Goal: Find specific page/section: Find specific page/section

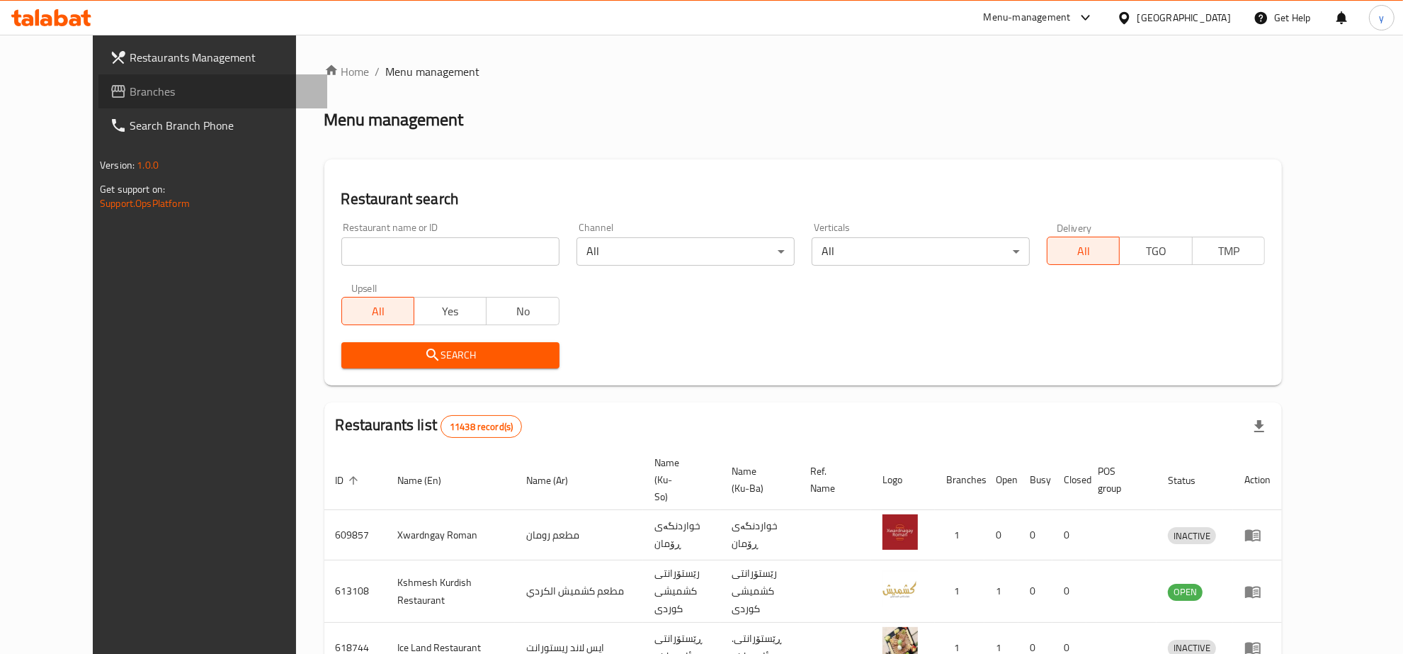
click at [161, 98] on span "Branches" at bounding box center [223, 91] width 186 height 17
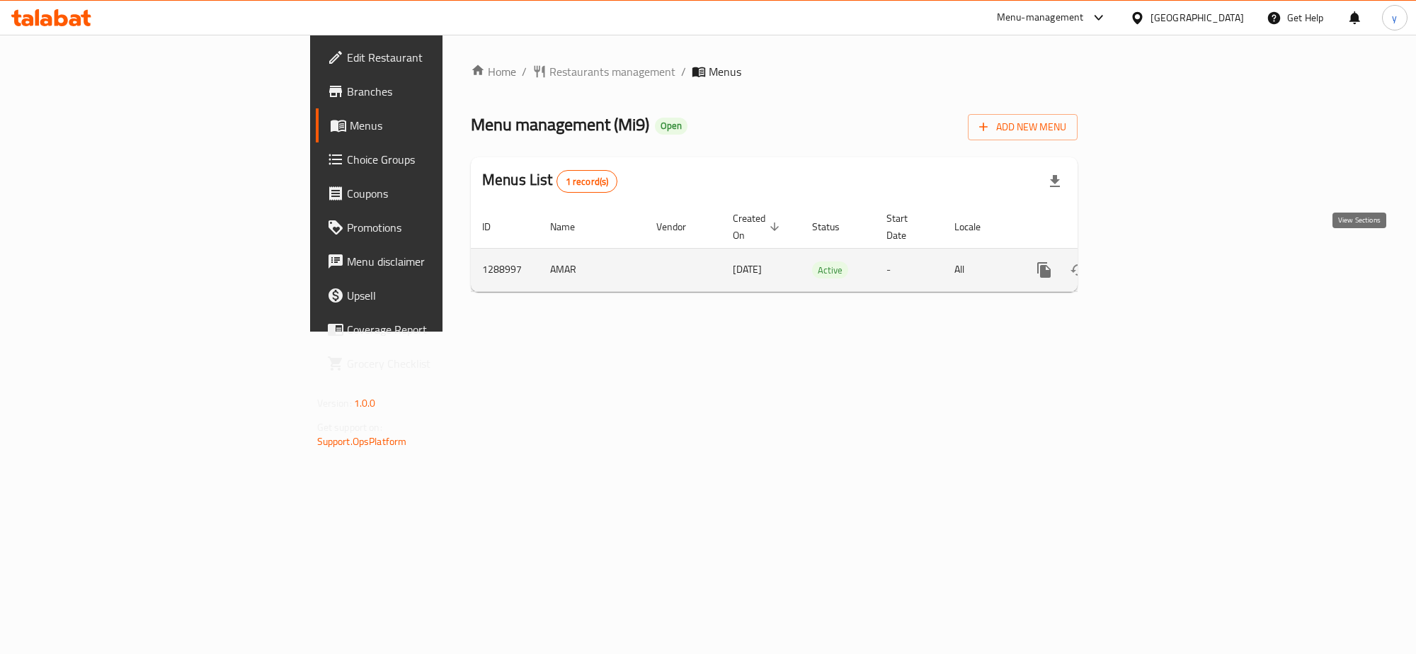
click at [1163, 263] on link "enhanced table" at bounding box center [1146, 270] width 34 height 34
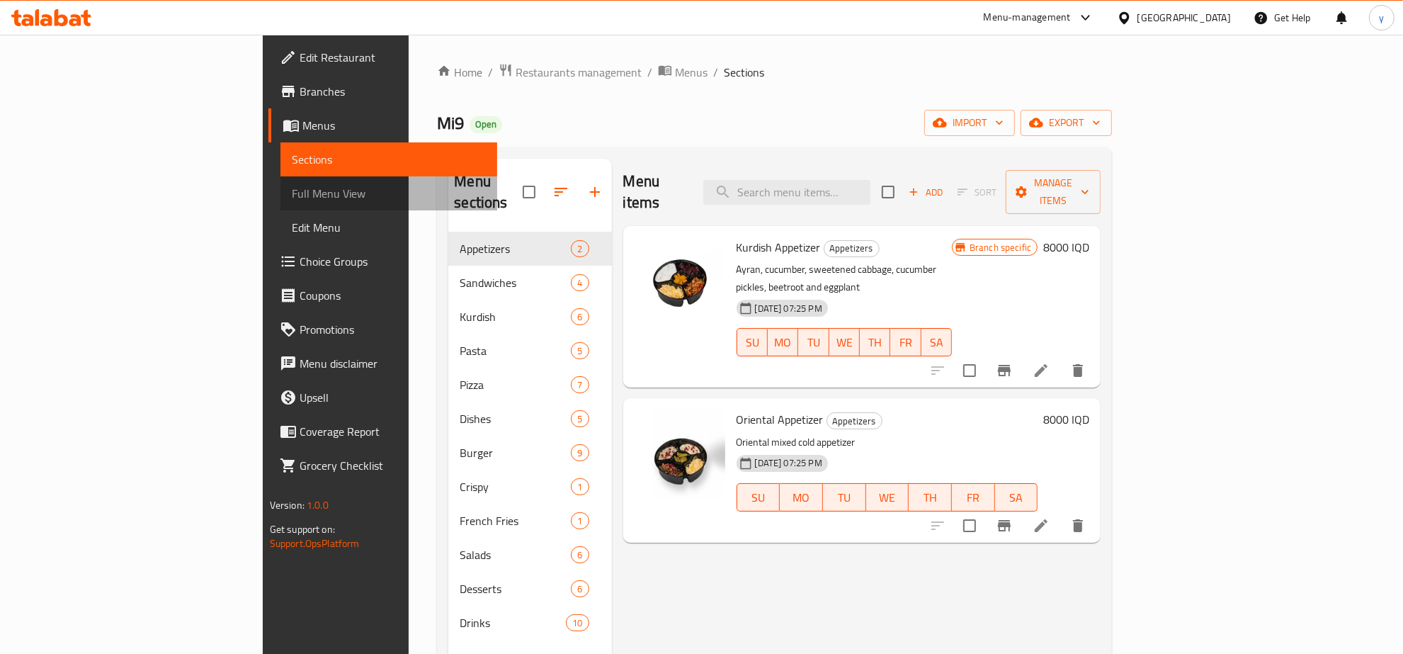
click at [292, 195] on span "Full Menu View" at bounding box center [389, 193] width 194 height 17
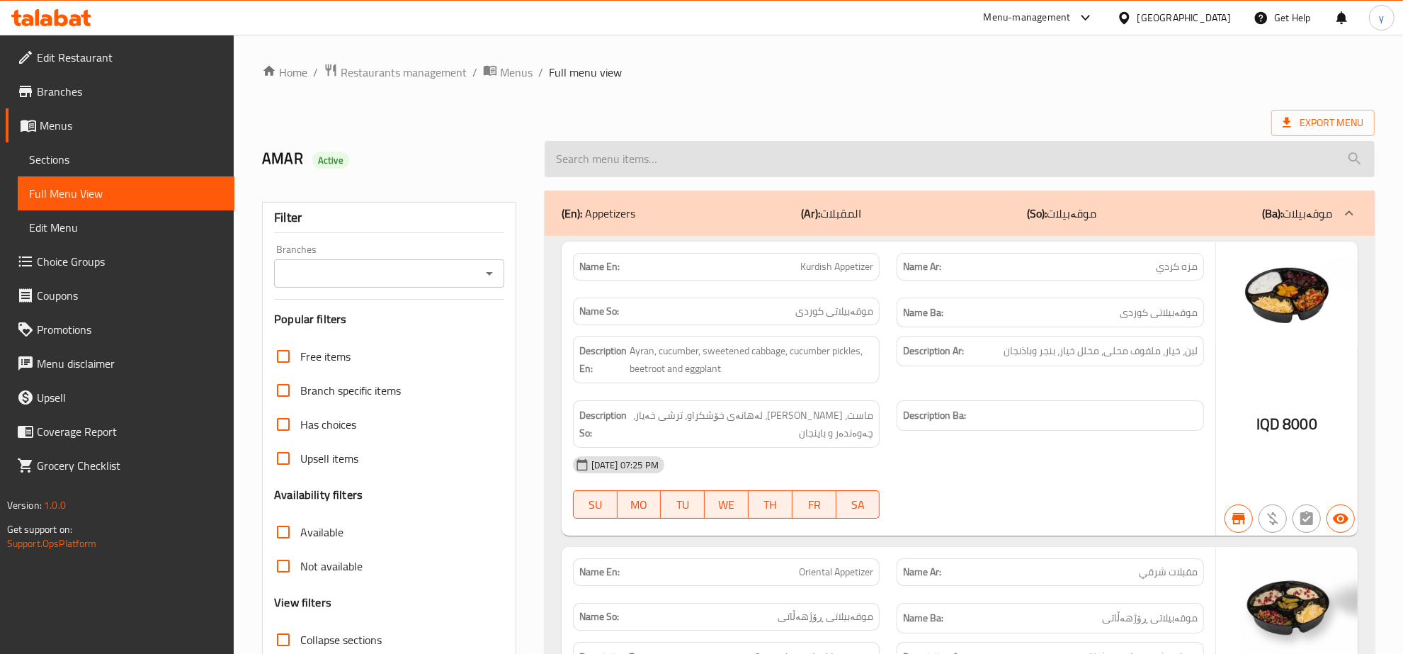
click at [705, 141] on input "search" at bounding box center [960, 159] width 830 height 36
paste input "Caesar Salad"
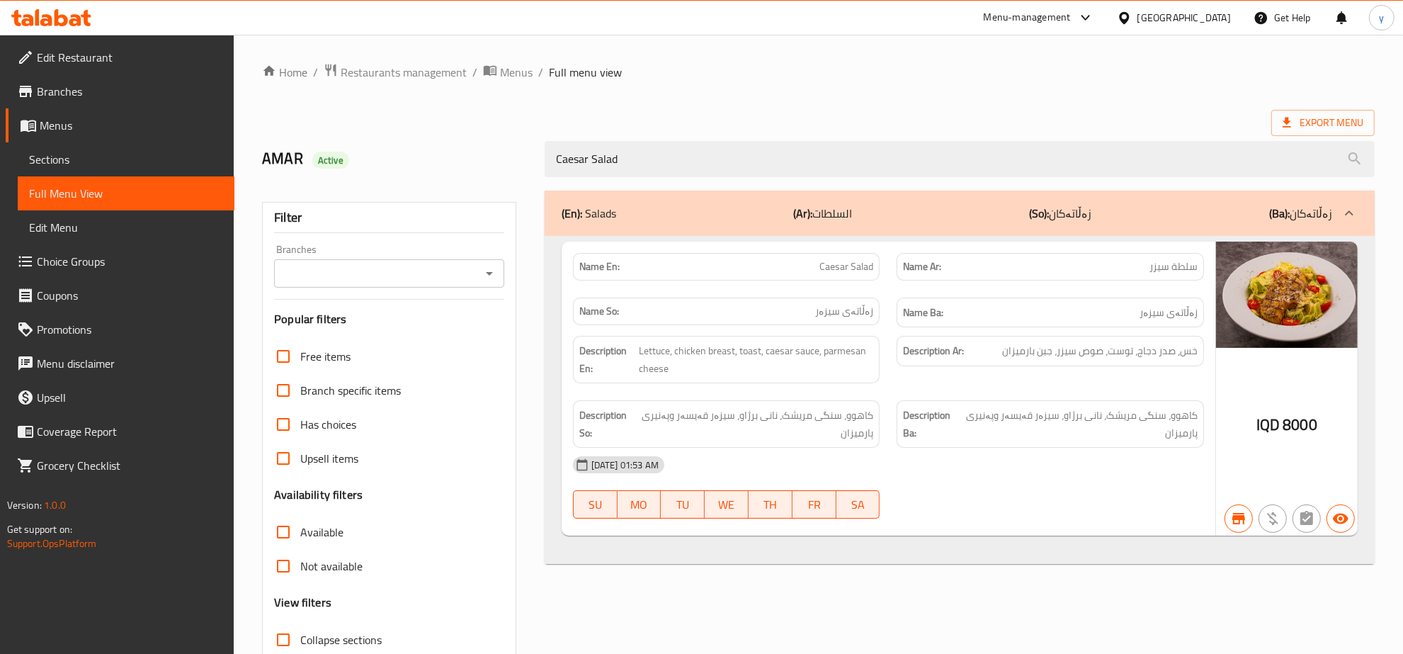
click at [481, 280] on icon "Open" at bounding box center [489, 273] width 17 height 17
type input "Caesar Salad"
click at [382, 338] on li "Mi9, Nawroz" at bounding box center [389, 334] width 229 height 25
type input "Mi9, Nawroz"
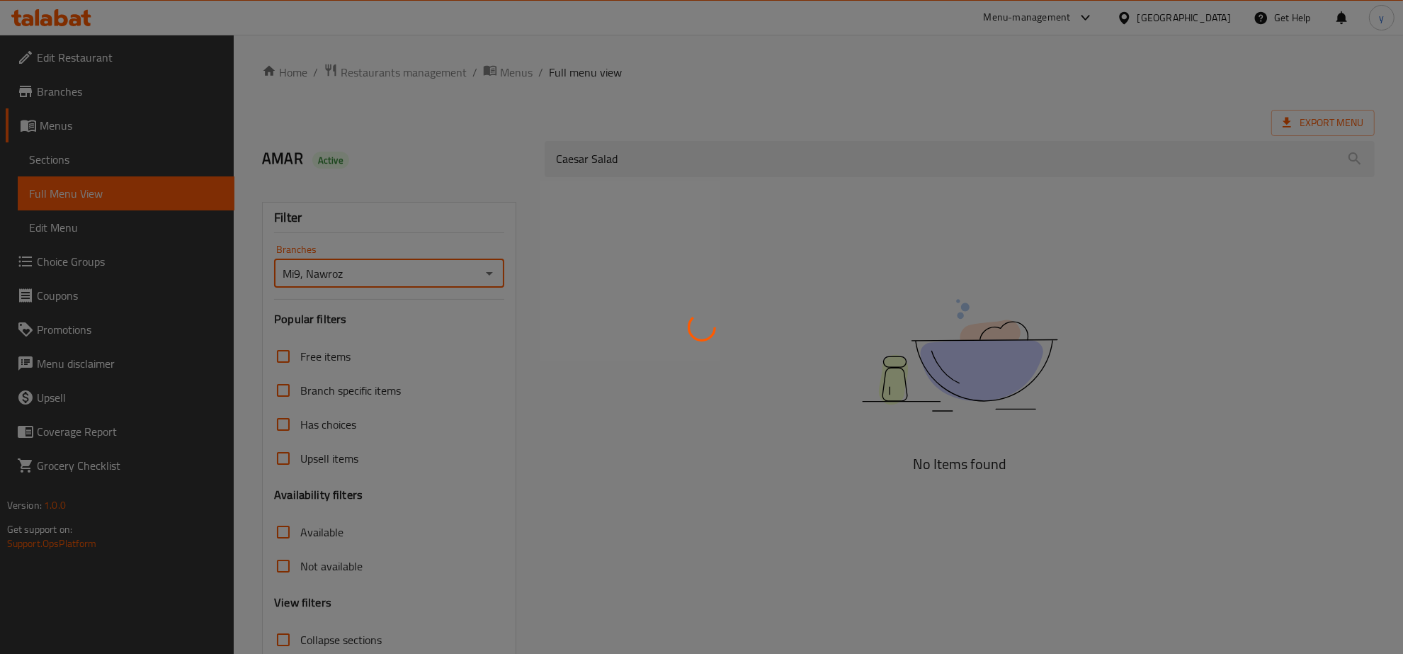
scroll to position [100, 0]
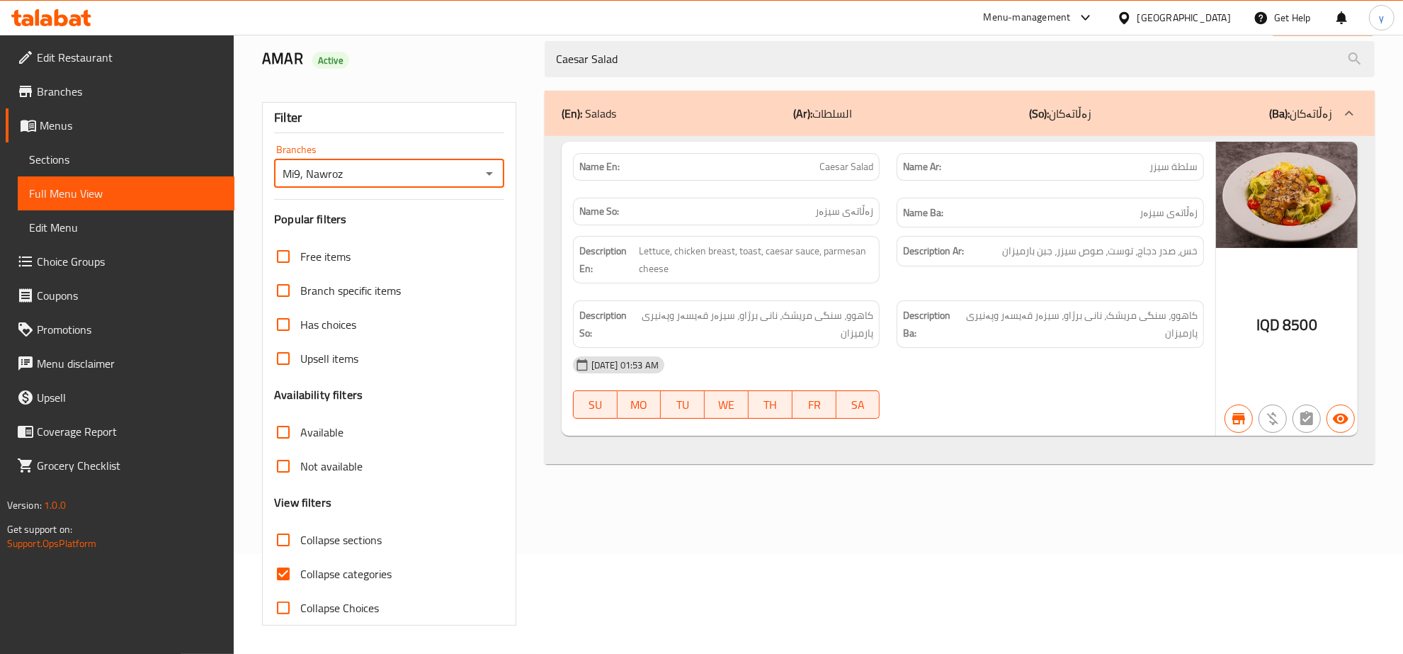
click at [256, 571] on div "Filter Branches Mi9, Nawroz Branches Popular filters Free items Branch specific…" at bounding box center [395, 358] width 283 height 552
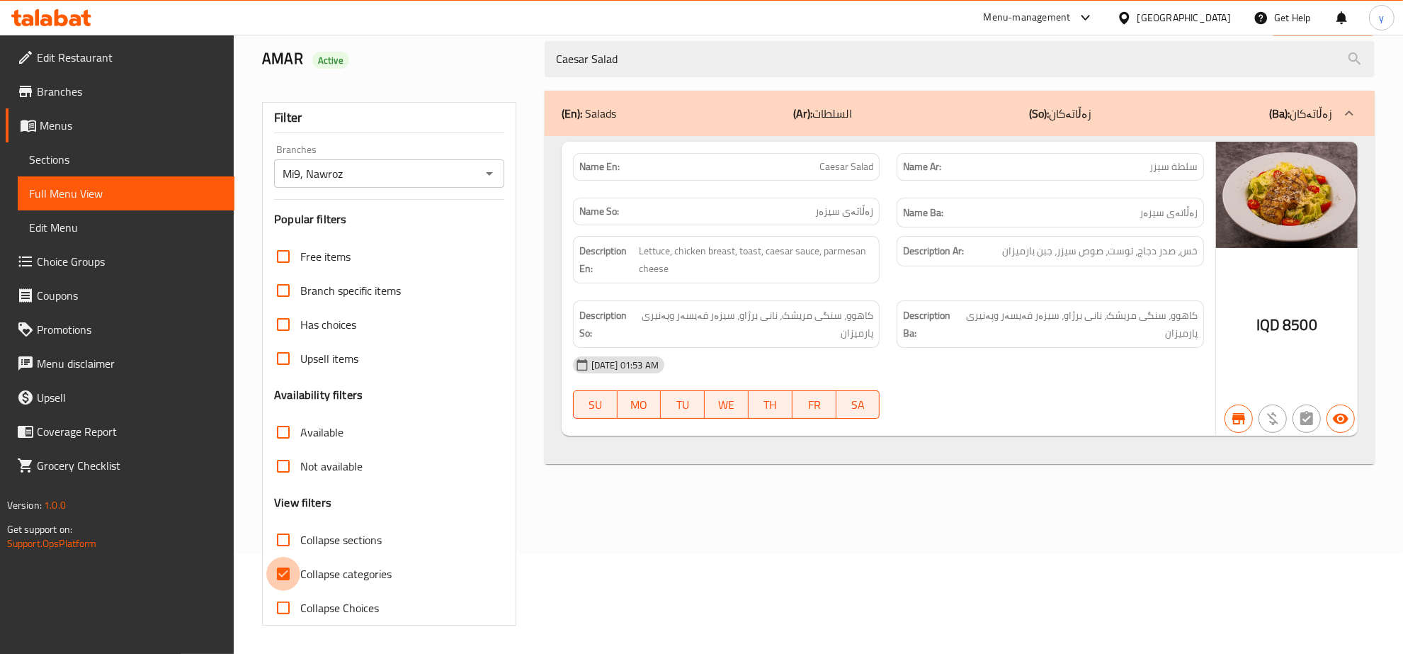
click at [273, 571] on input "Collapse categories" at bounding box center [283, 574] width 34 height 34
checkbox input "false"
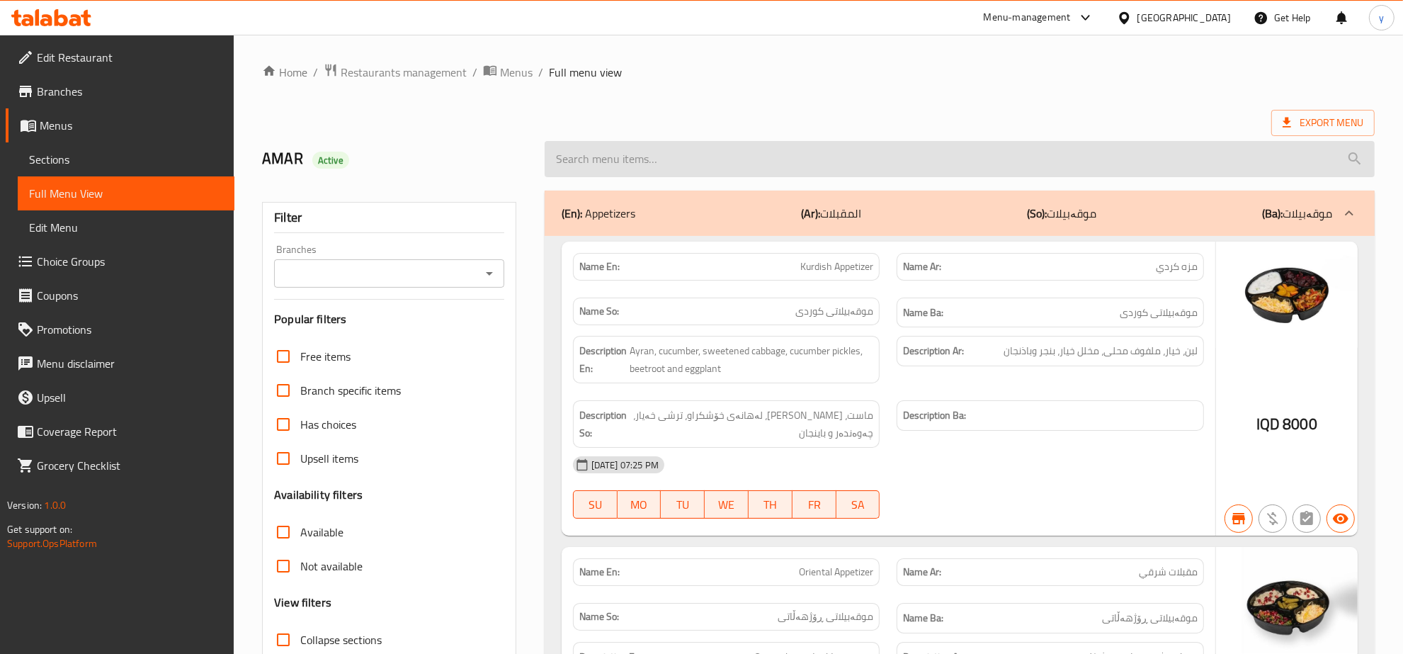
click at [765, 167] on input "search" at bounding box center [960, 159] width 830 height 36
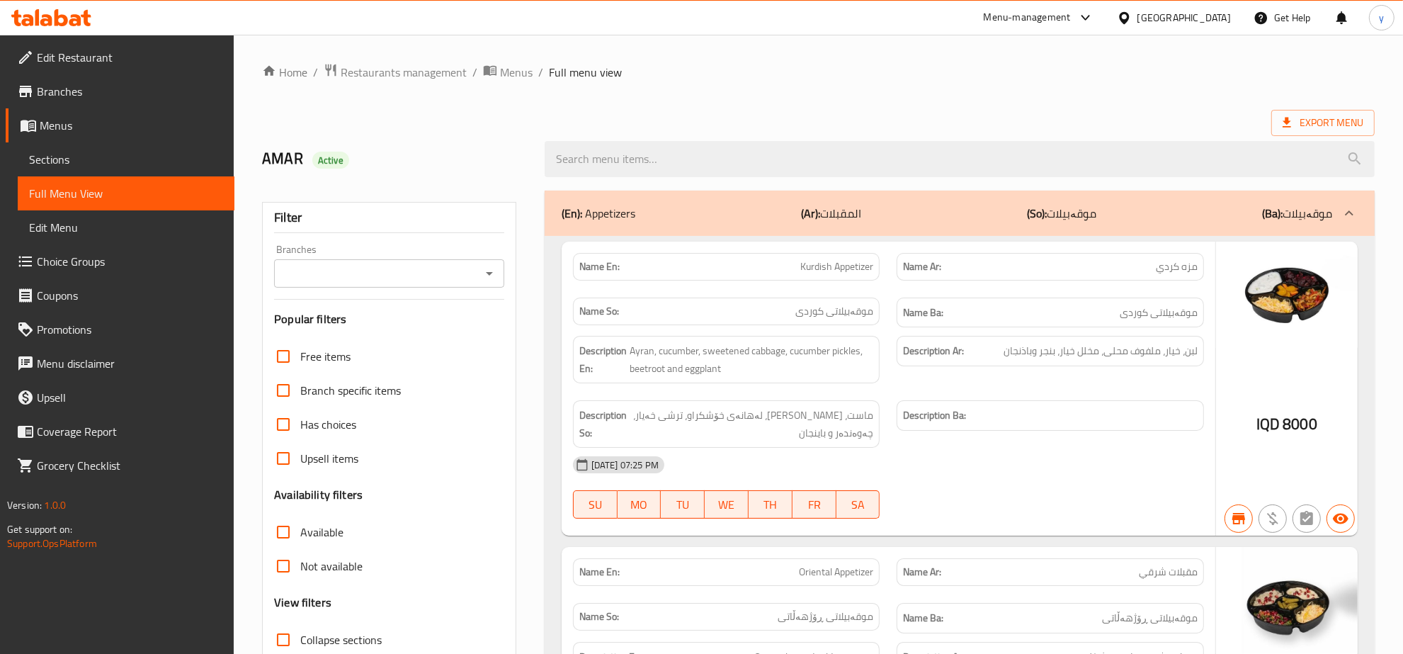
paste input "Rosemary Chicken Salad"
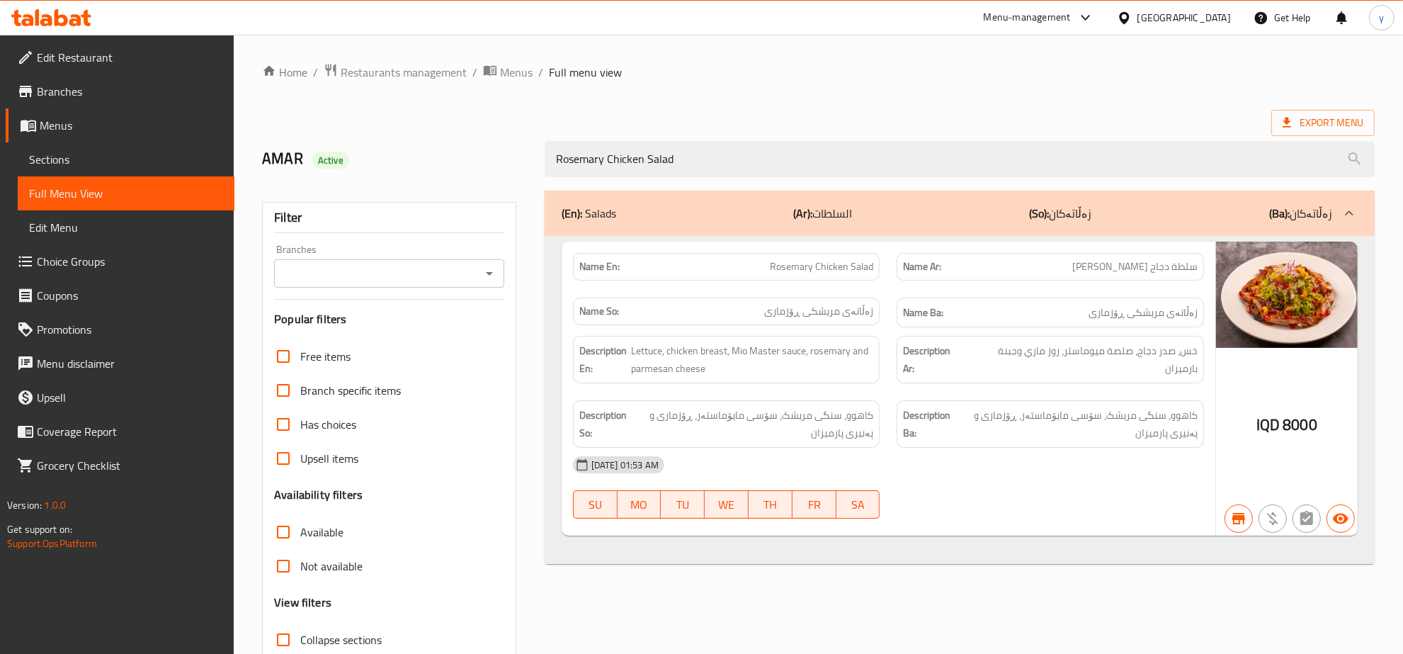
click at [489, 280] on icon "Open" at bounding box center [489, 273] width 17 height 17
type input "Rosemary Chicken Salad"
click at [412, 338] on li "Mi9, Nawroz" at bounding box center [389, 334] width 229 height 25
type input "Mi9, Nawroz"
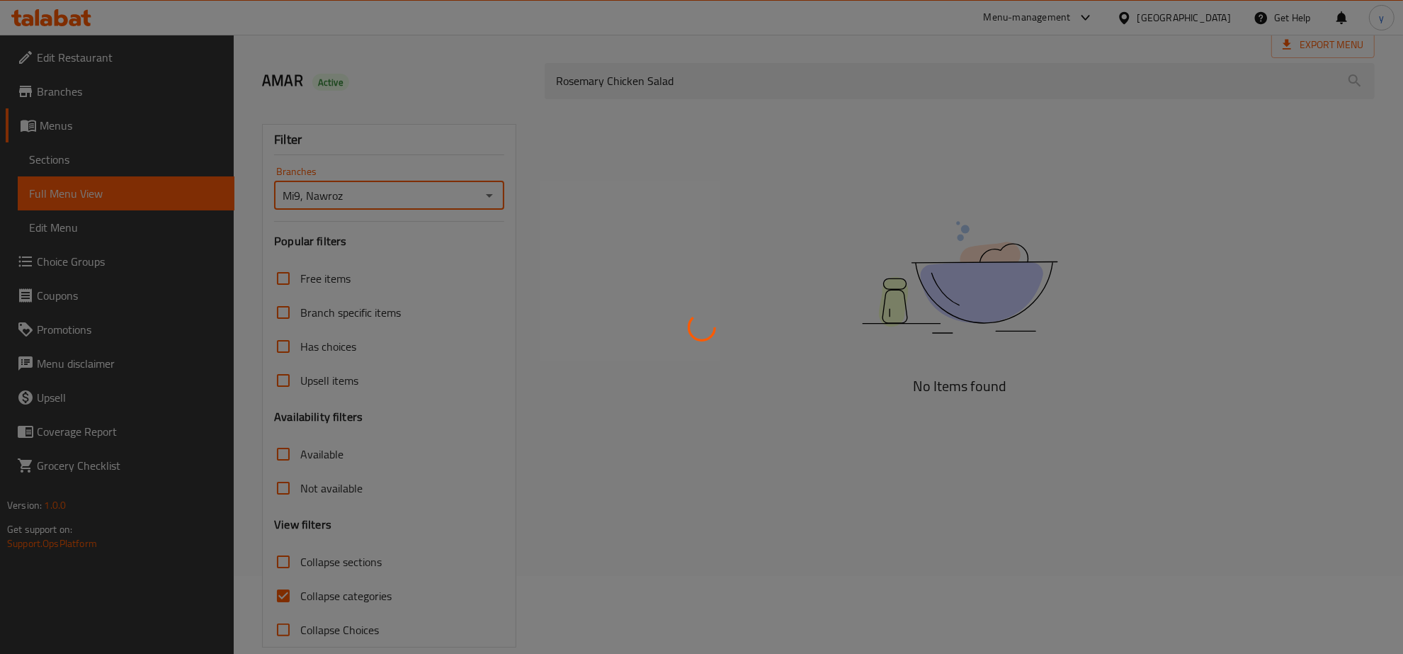
scroll to position [100, 0]
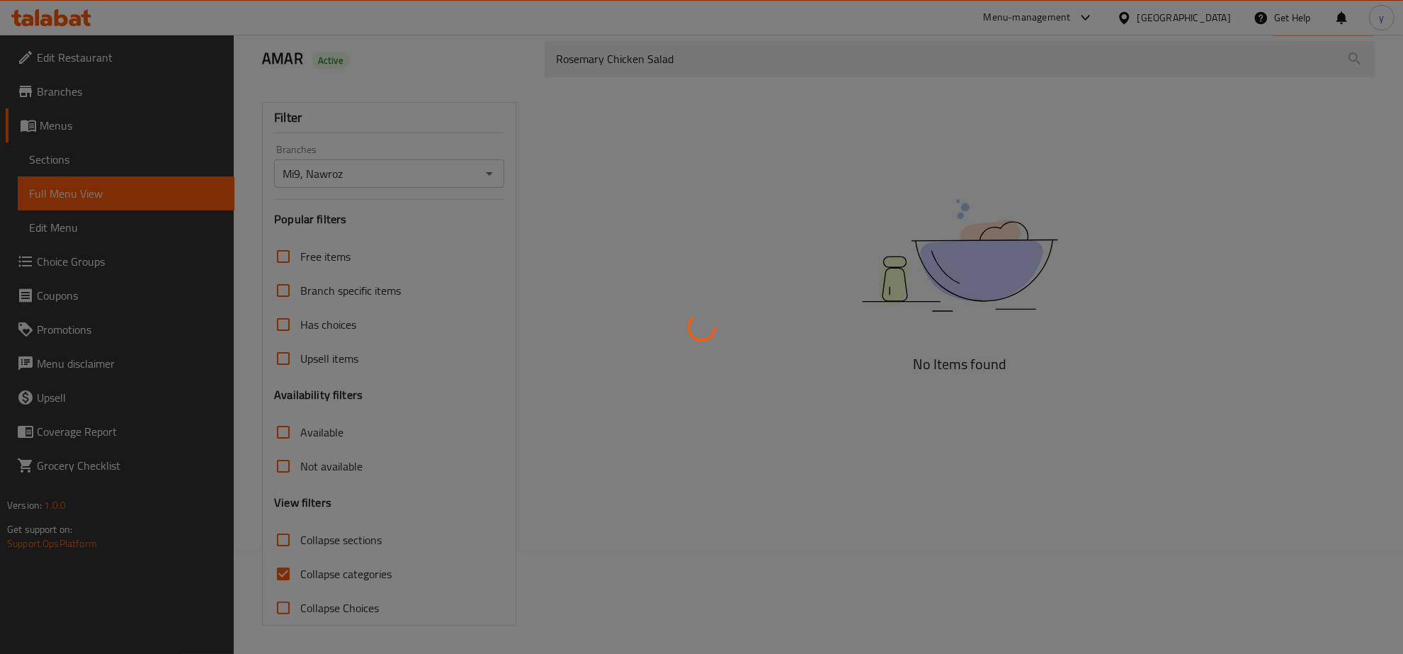
click at [285, 570] on div at bounding box center [701, 327] width 1403 height 654
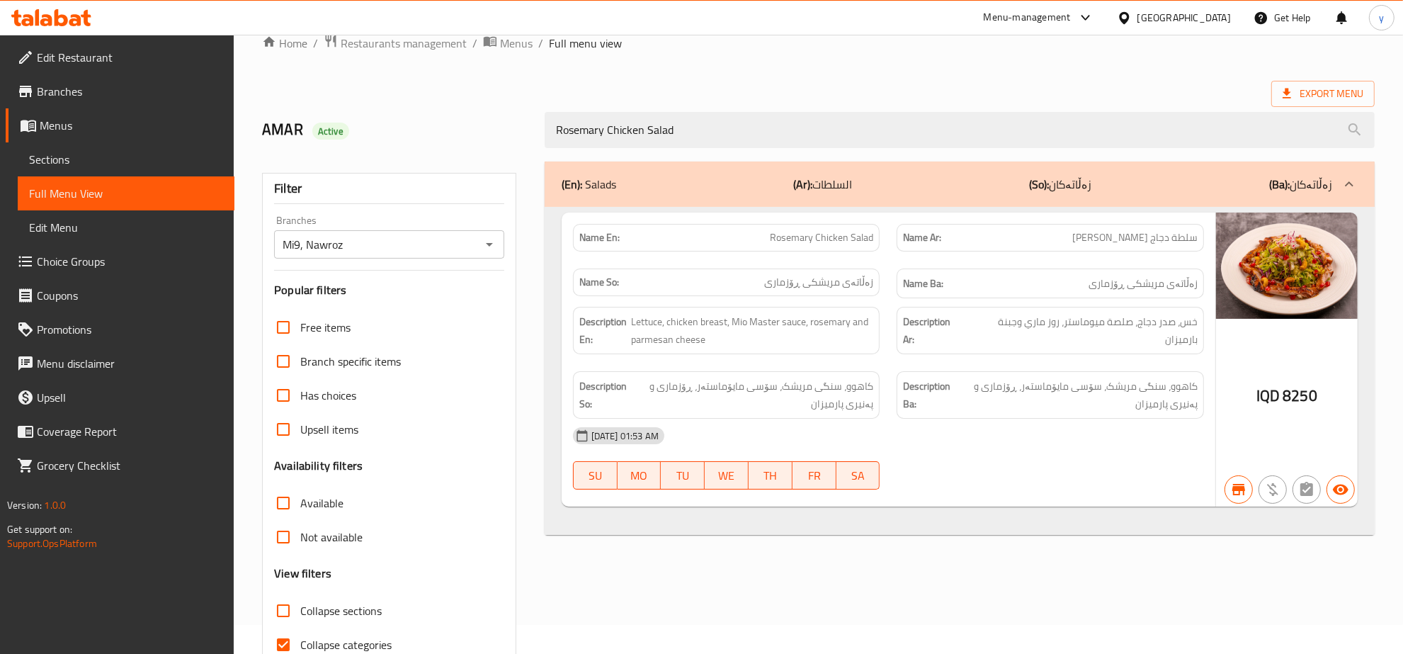
scroll to position [0, 0]
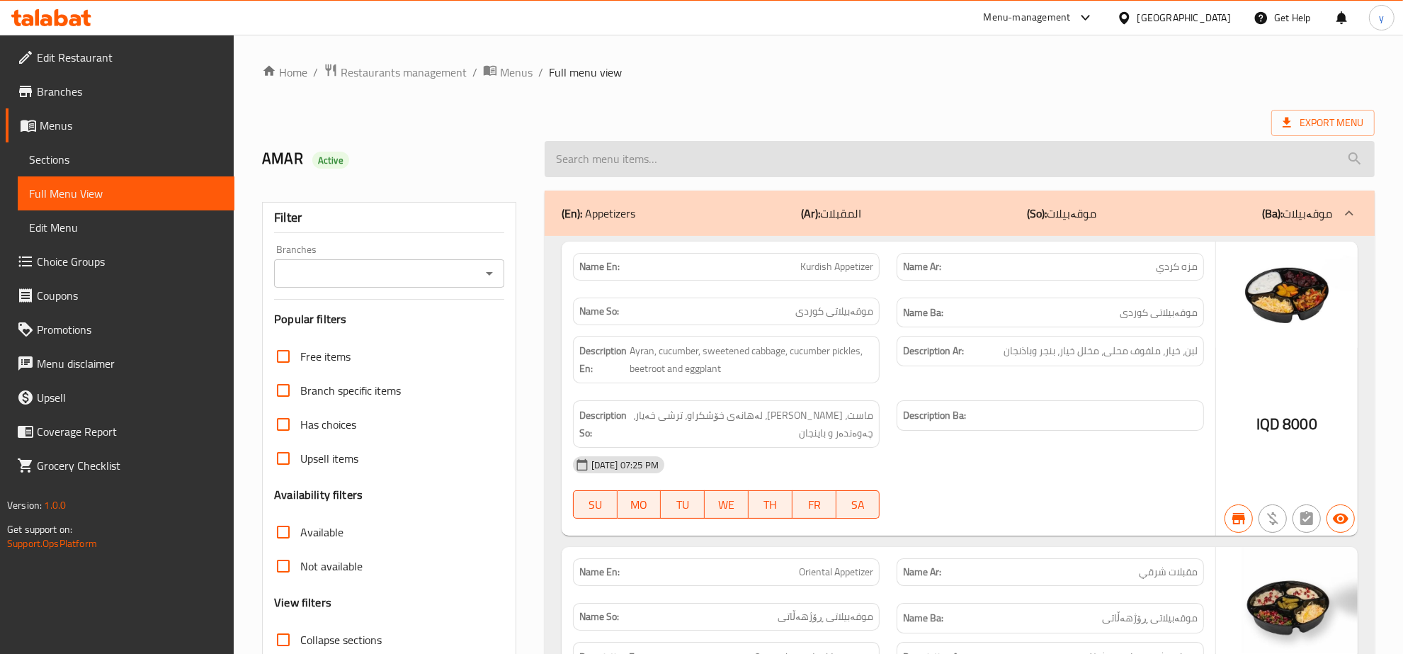
click at [791, 172] on input "search" at bounding box center [960, 159] width 830 height 36
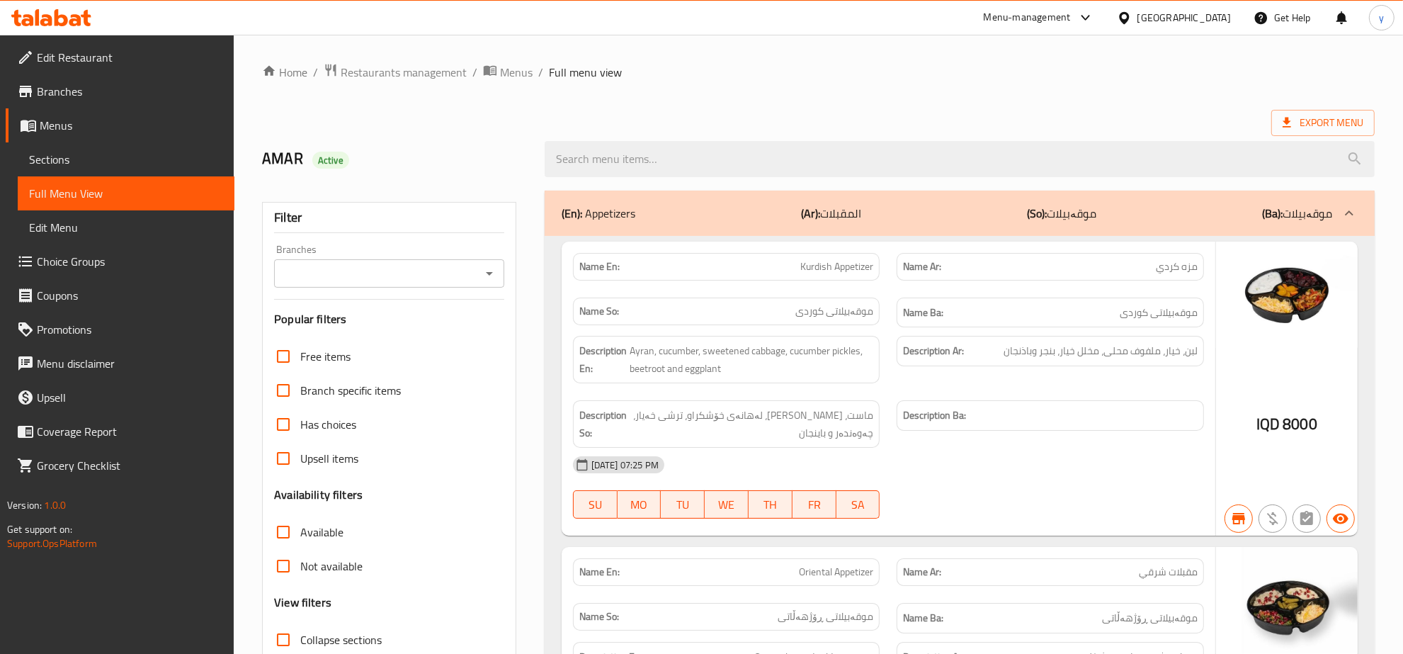
paste input "[PERSON_NAME]"
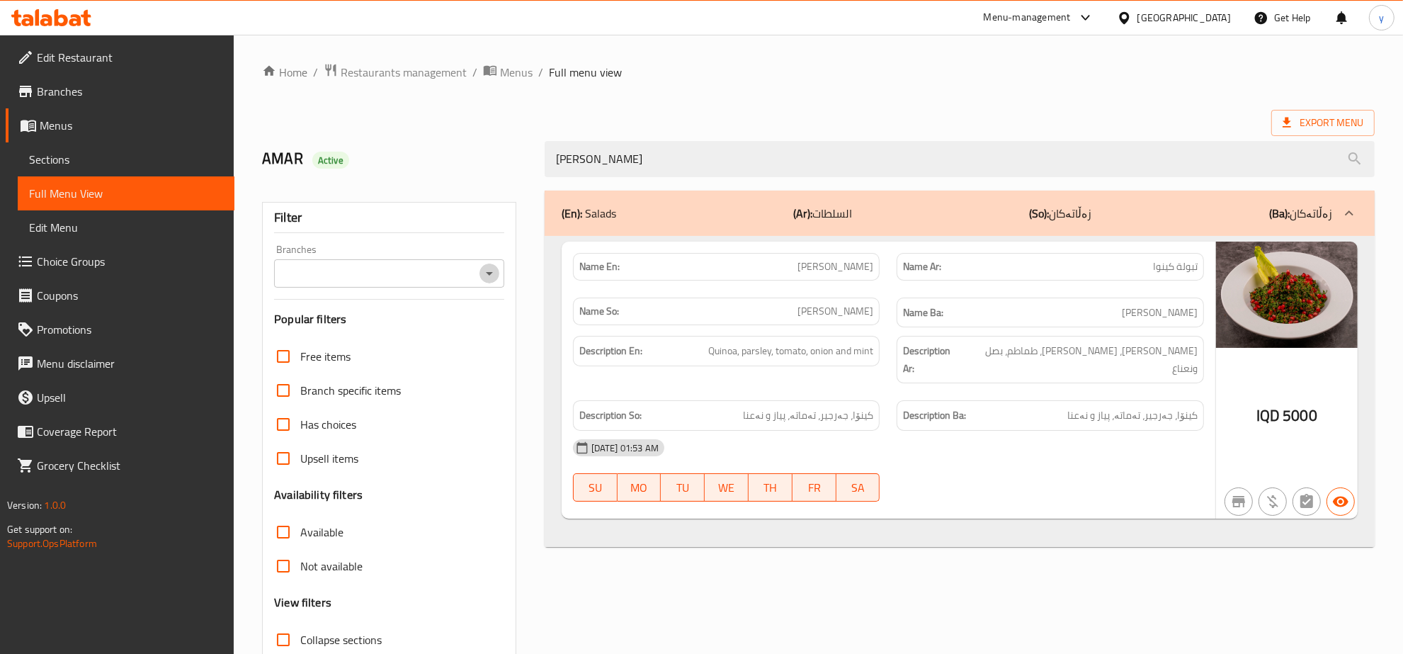
click at [494, 271] on icon "Open" at bounding box center [489, 273] width 17 height 17
type input "[PERSON_NAME]"
click at [411, 324] on li "Mi9, Nawroz" at bounding box center [389, 334] width 229 height 25
type input "Mi9, Nawroz"
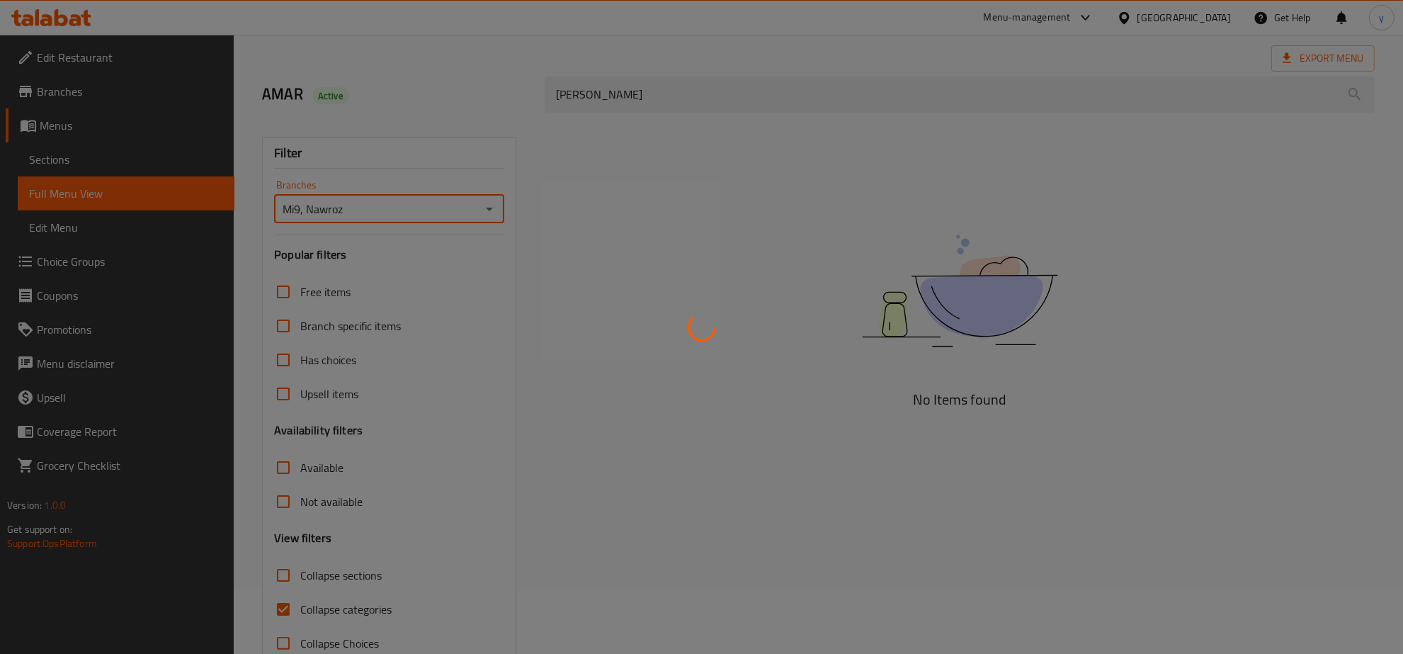
scroll to position [100, 0]
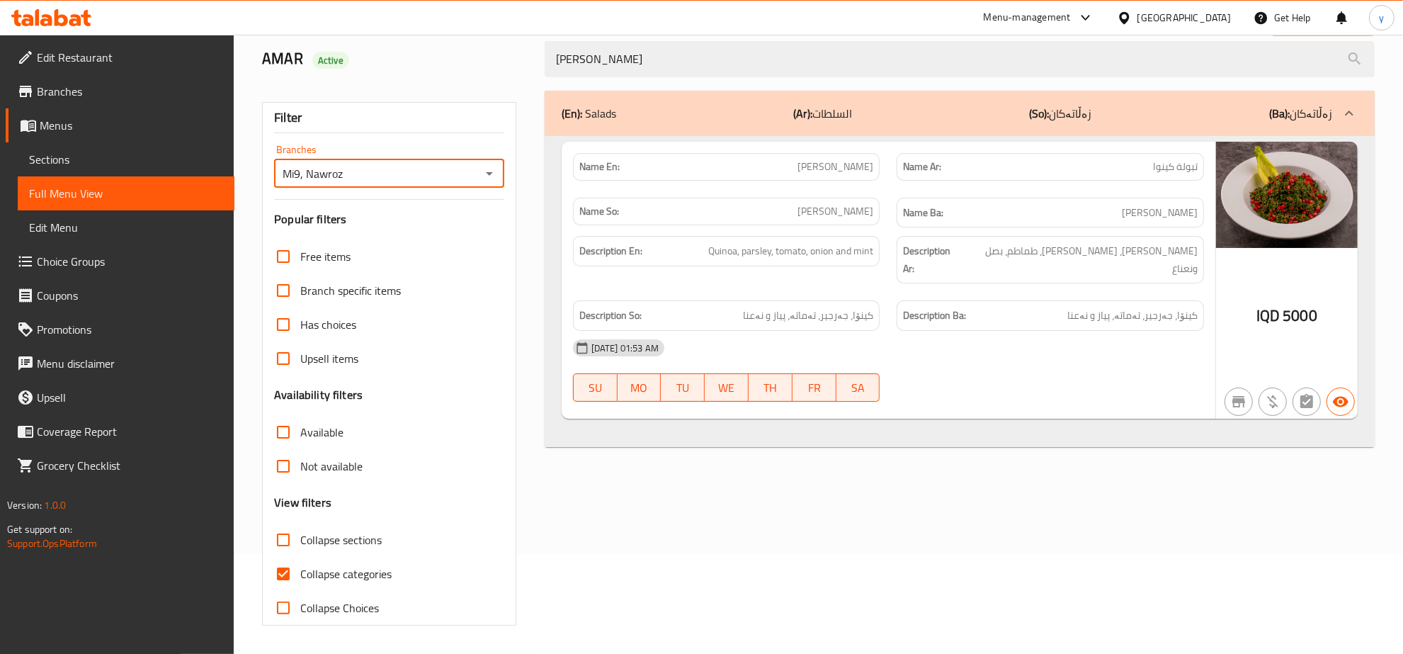
click at [284, 574] on input "Collapse categories" at bounding box center [283, 574] width 34 height 34
checkbox input "false"
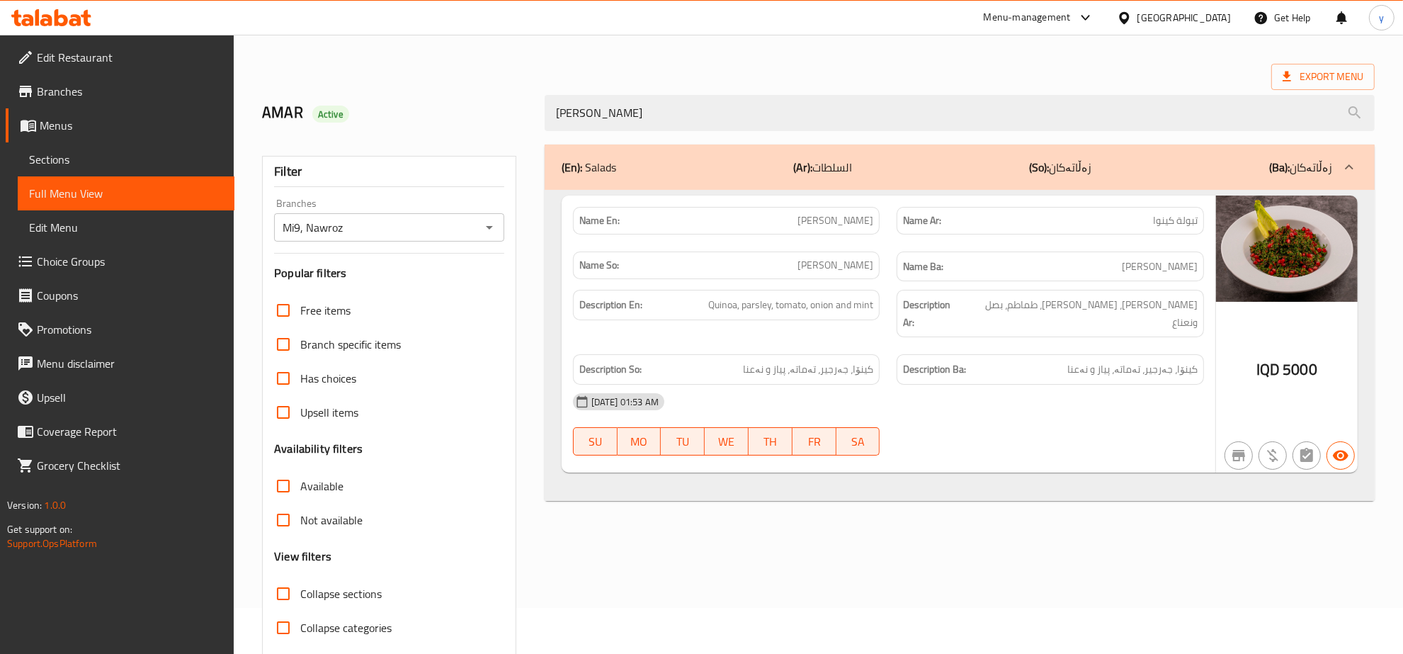
scroll to position [0, 0]
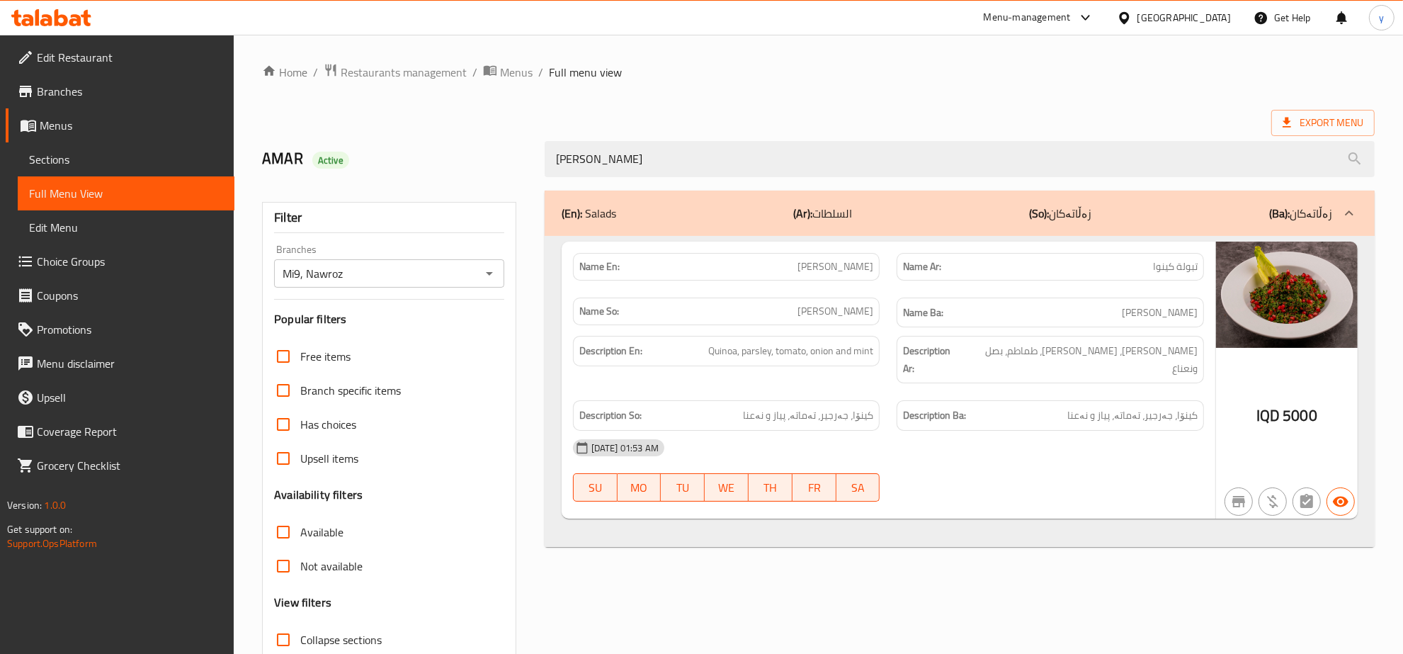
click at [50, 161] on span "Sections" at bounding box center [126, 159] width 194 height 17
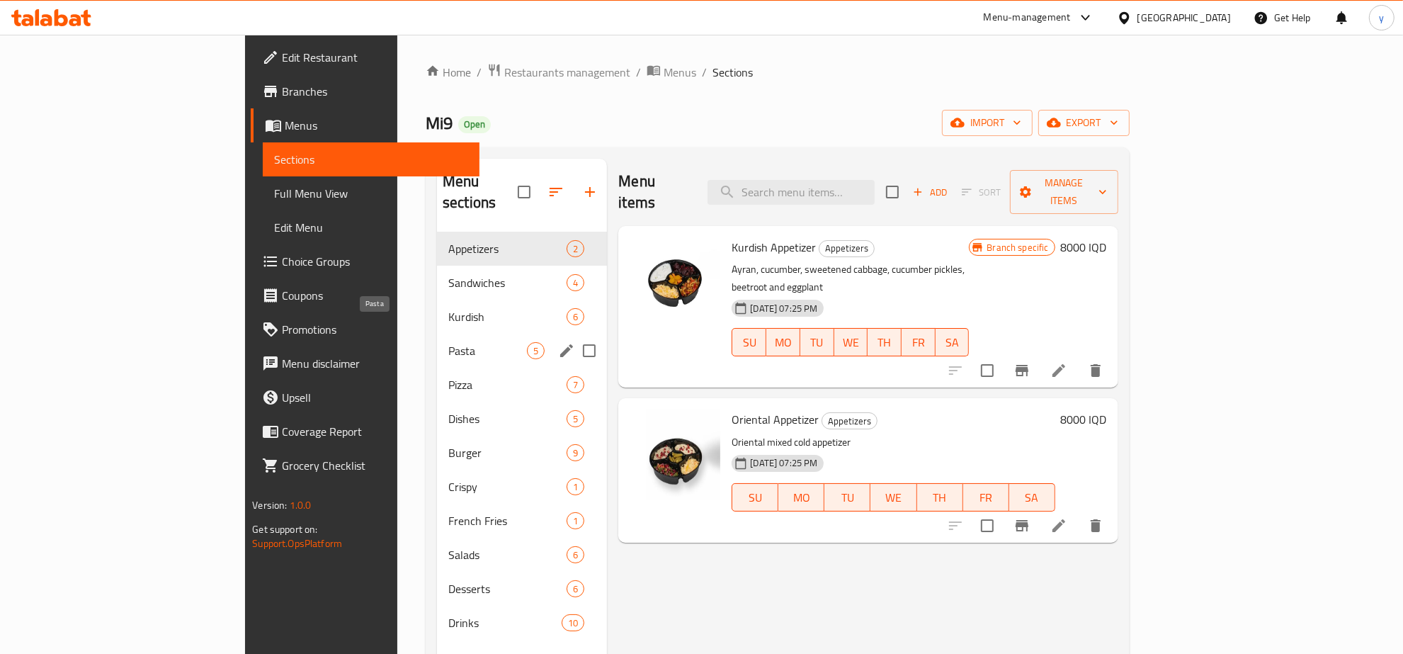
click at [448, 342] on span "Pasta" at bounding box center [487, 350] width 79 height 17
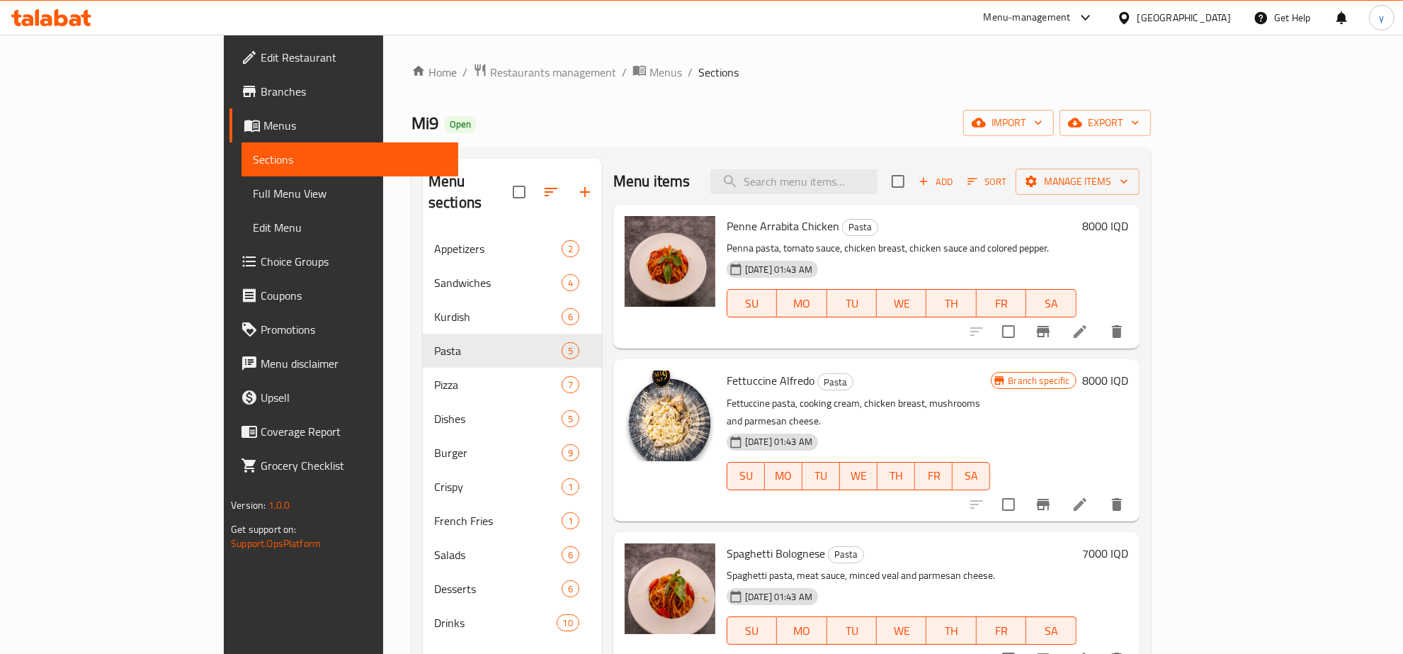
scroll to position [147, 0]
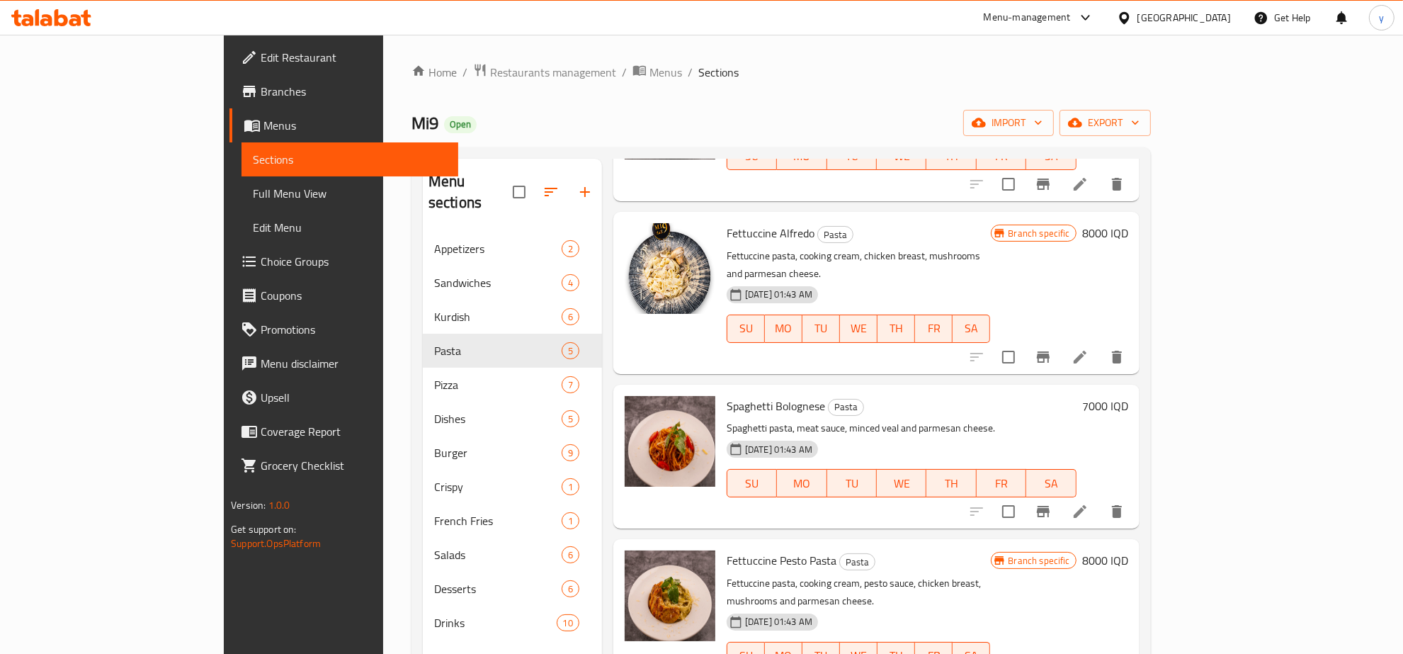
click at [731, 554] on div "Fettuccine Pesto Pasta Pasta Fettuccine pasta, cooking cream, pesto sauce, chic…" at bounding box center [858, 620] width 275 height 150
click at [741, 550] on span "Fettuccine Pesto Pasta" at bounding box center [782, 560] width 110 height 21
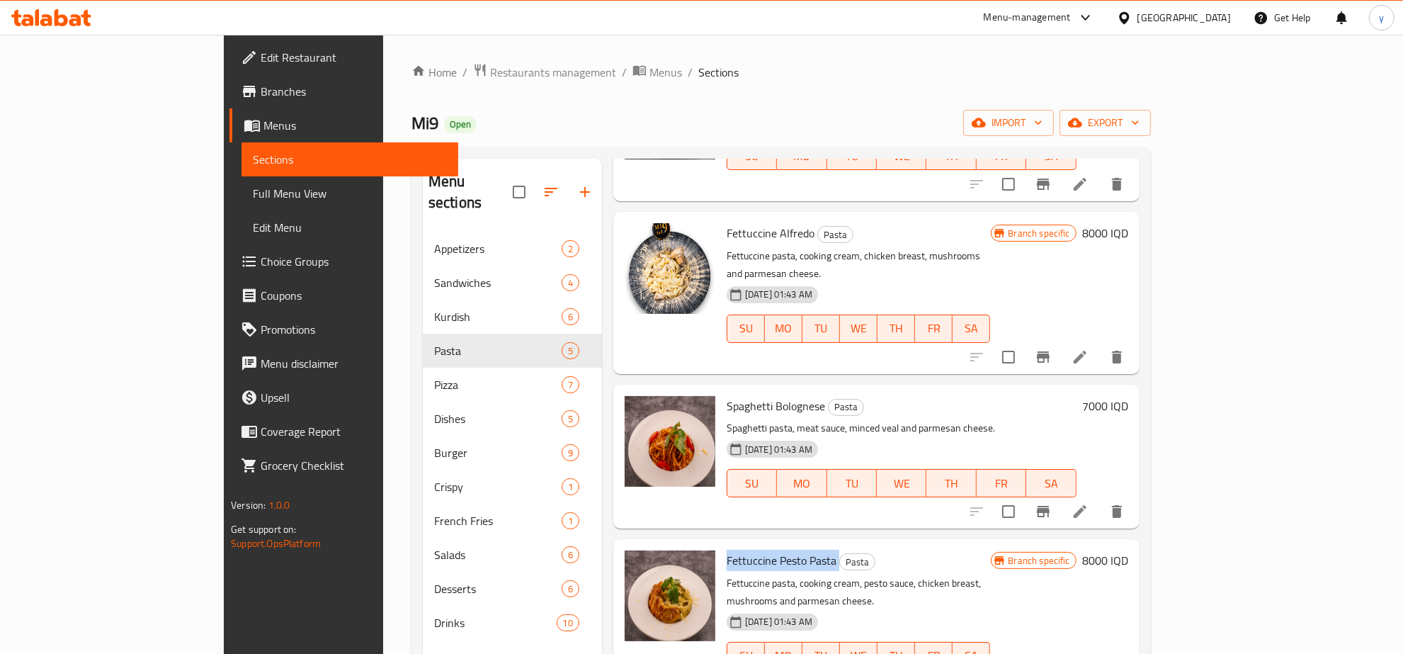
copy h6 "Fettuccine Pesto Pasta"
click at [241, 204] on link "Full Menu View" at bounding box center [349, 193] width 217 height 34
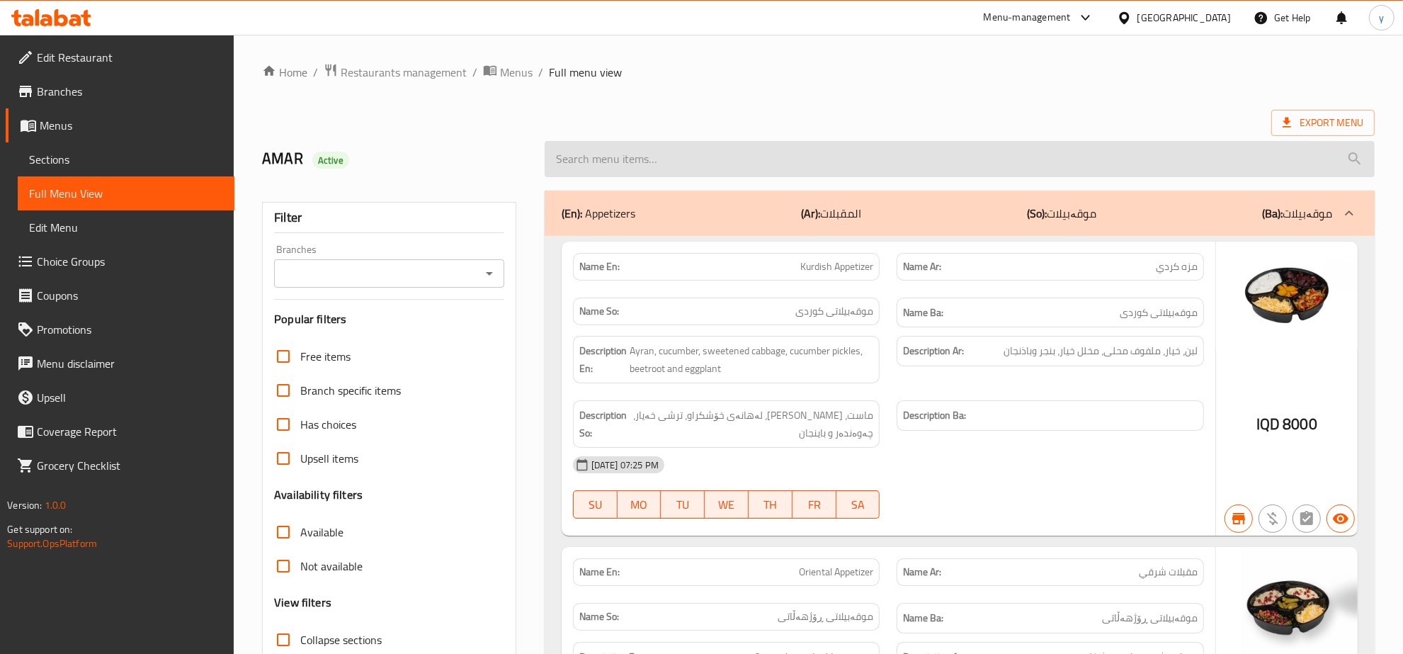
click at [749, 159] on input "search" at bounding box center [960, 159] width 830 height 36
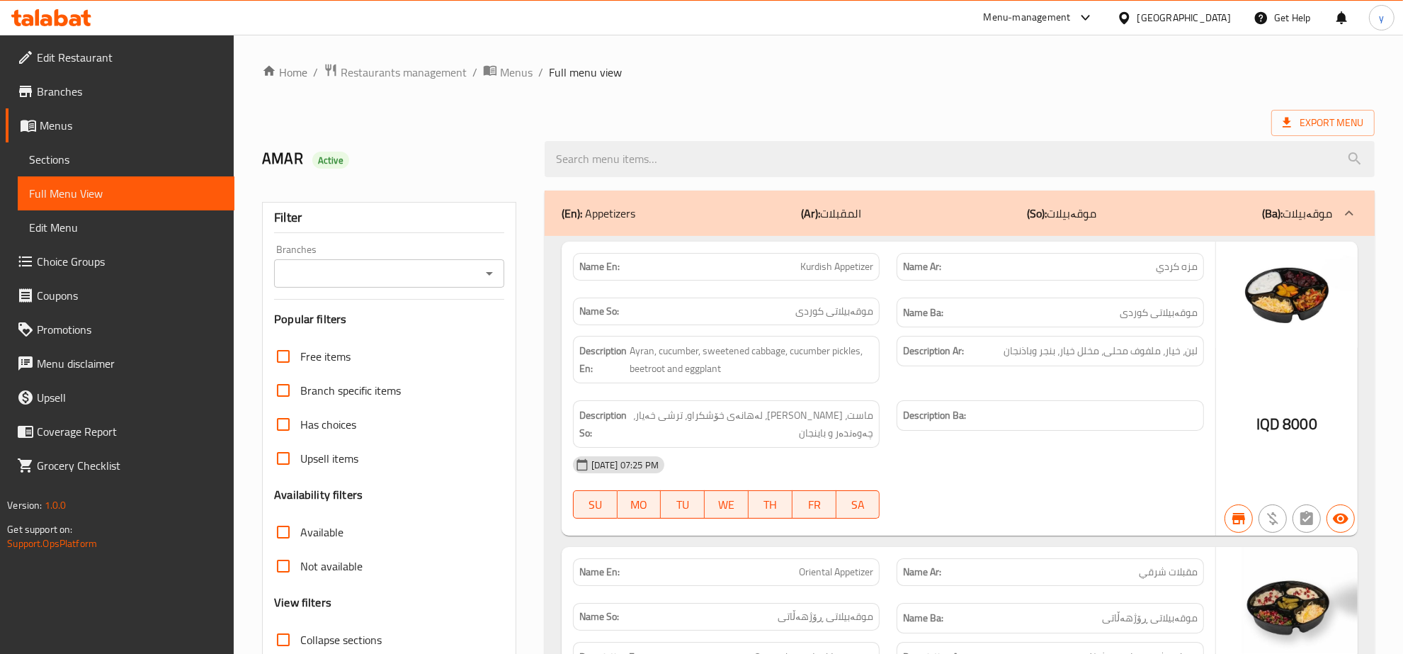
paste input "Fettuccine Pesto Pasta"
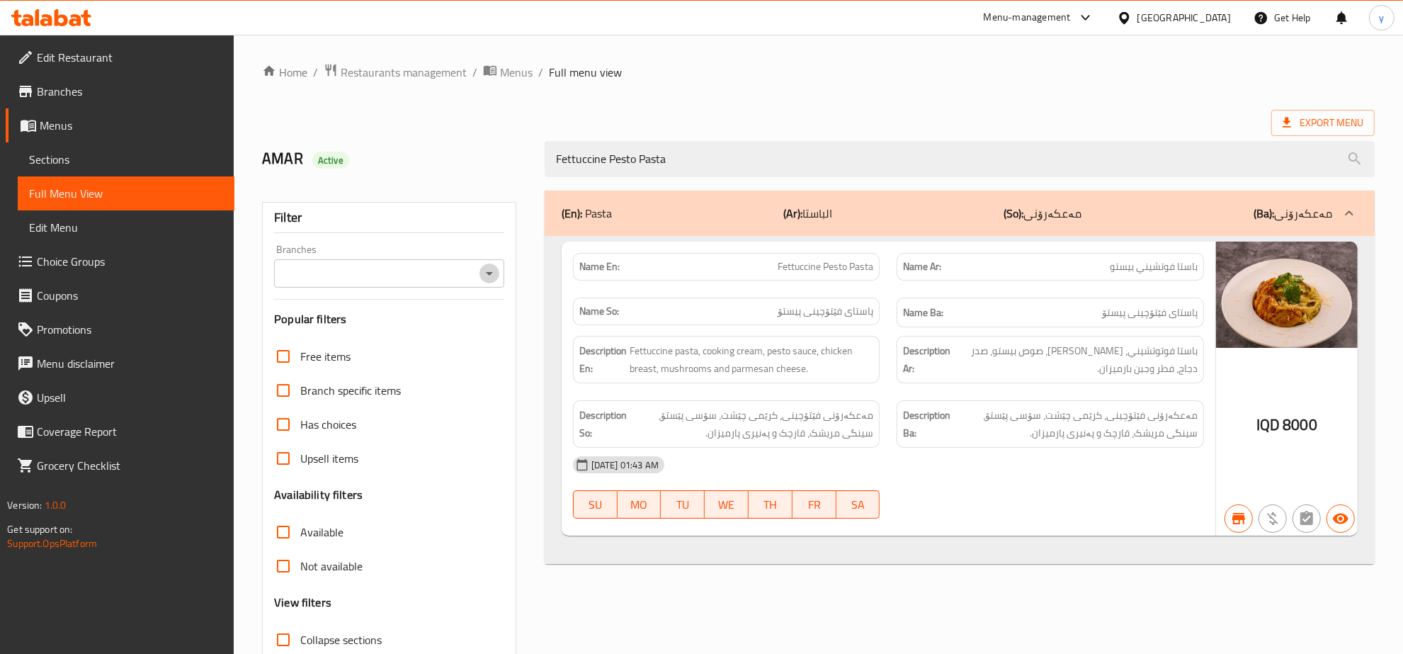
click at [486, 276] on icon "Open" at bounding box center [489, 273] width 17 height 17
type input "Fettuccine Pesto Pasta"
click at [411, 337] on li "Mi9, Nawroz" at bounding box center [389, 334] width 229 height 25
type input "Mi9, Nawroz"
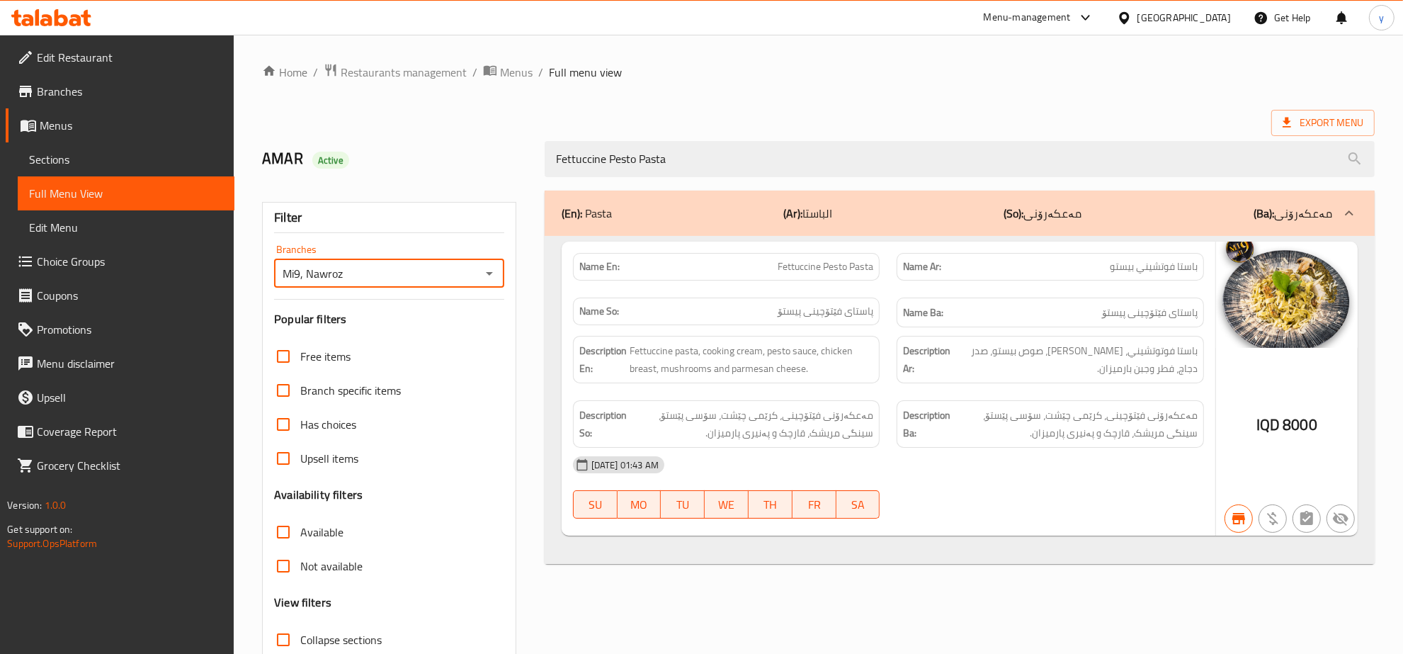
scroll to position [100, 0]
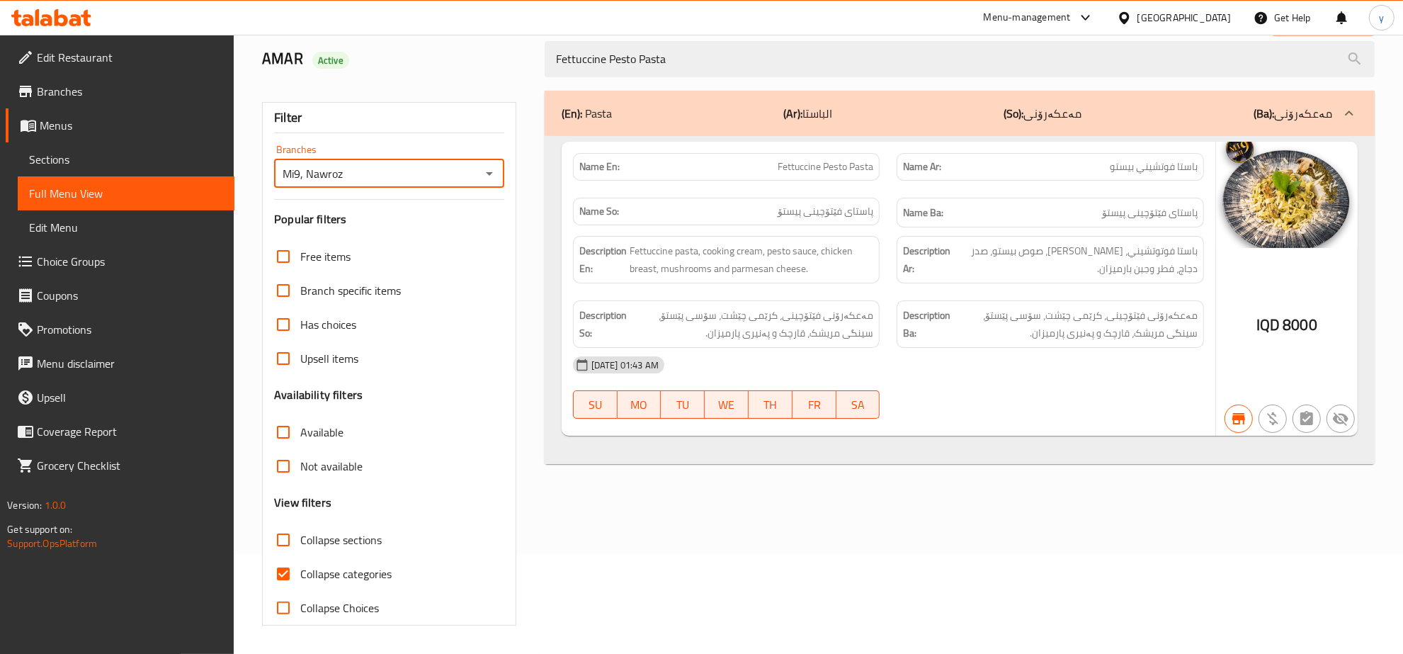
click at [287, 571] on input "Collapse categories" at bounding box center [283, 574] width 34 height 34
checkbox input "false"
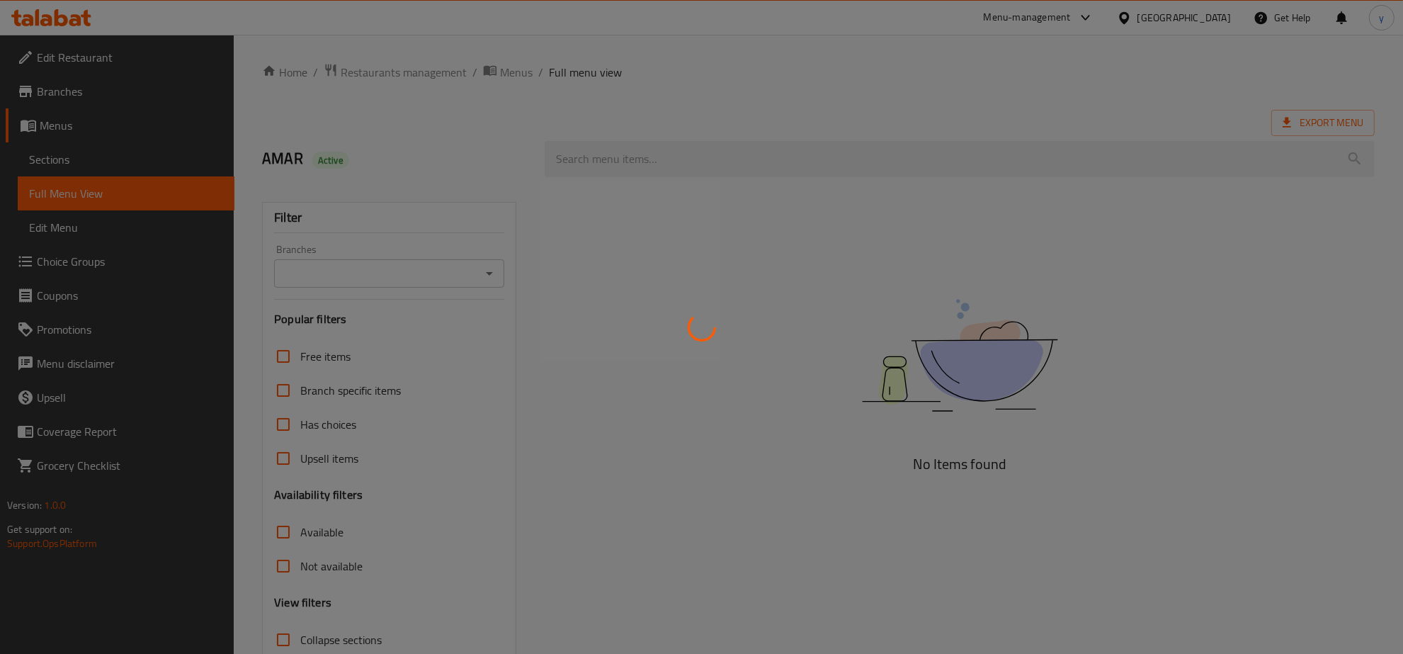
click at [644, 156] on div at bounding box center [701, 327] width 1403 height 654
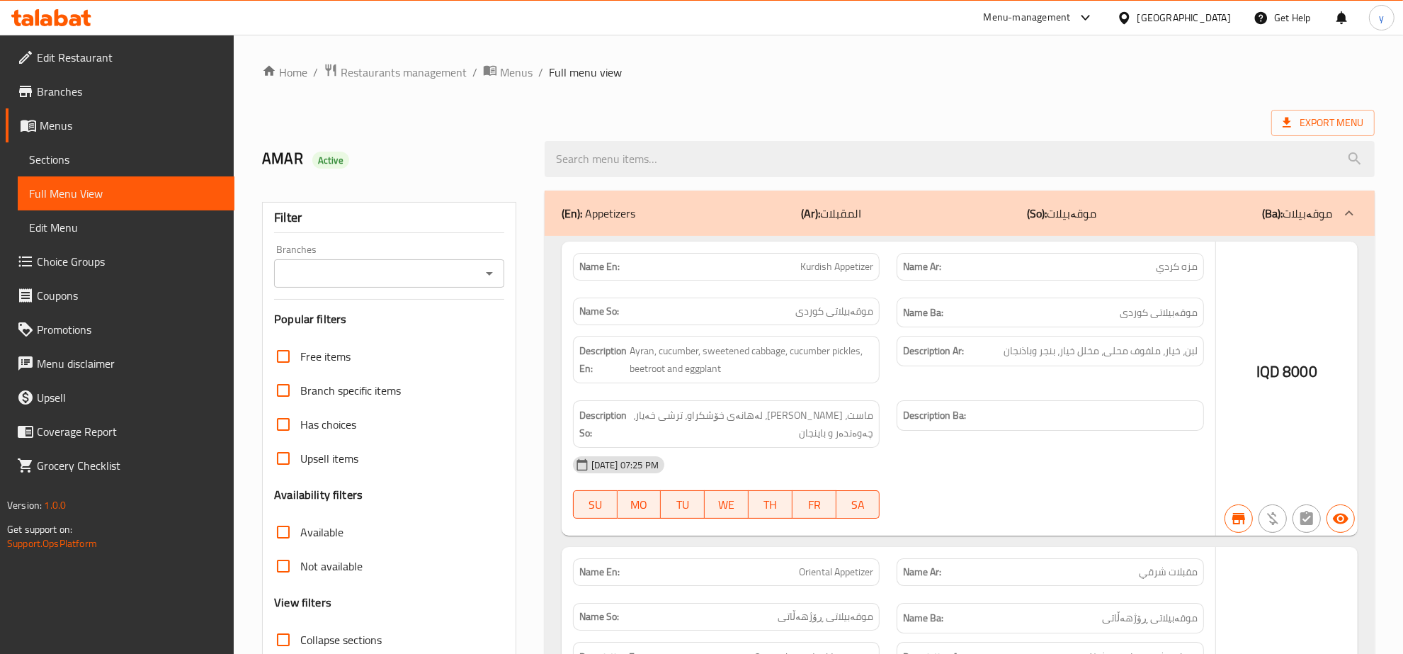
click at [644, 156] on div at bounding box center [701, 327] width 1403 height 654
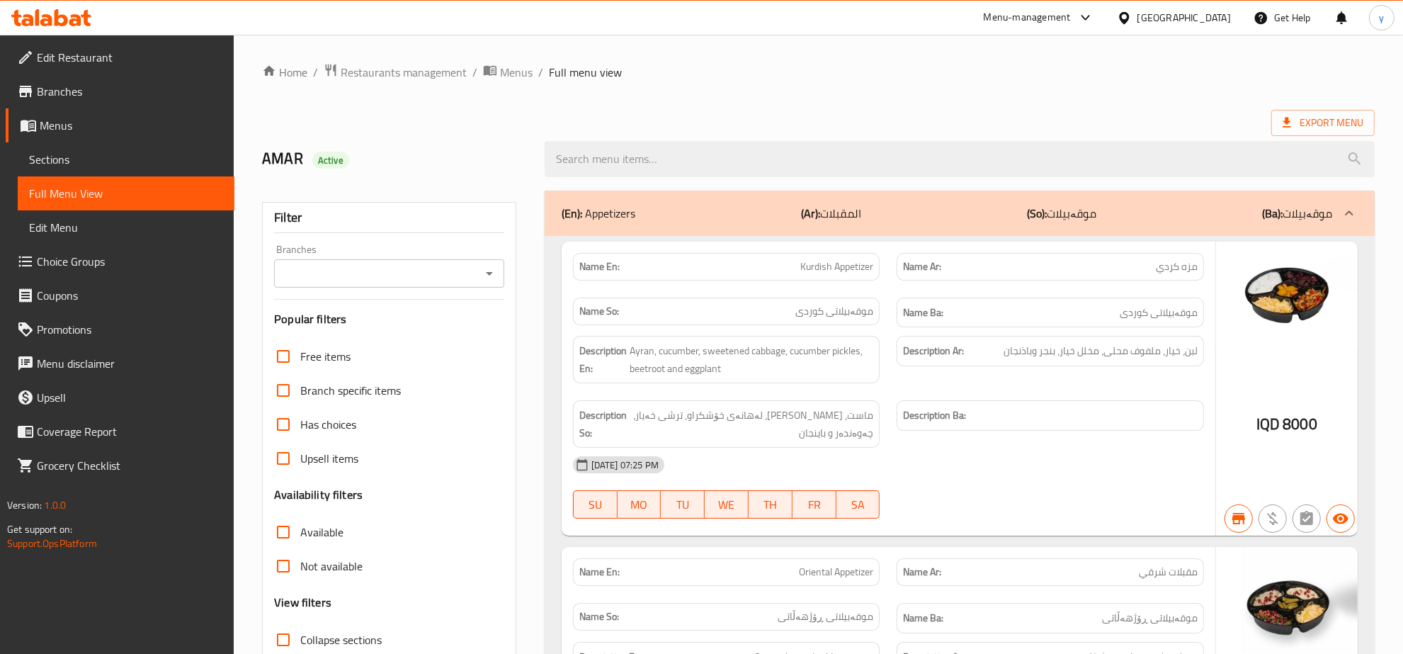
click at [644, 156] on input "search" at bounding box center [960, 159] width 830 height 36
paste input "Fettuccine Pesto Pasta"
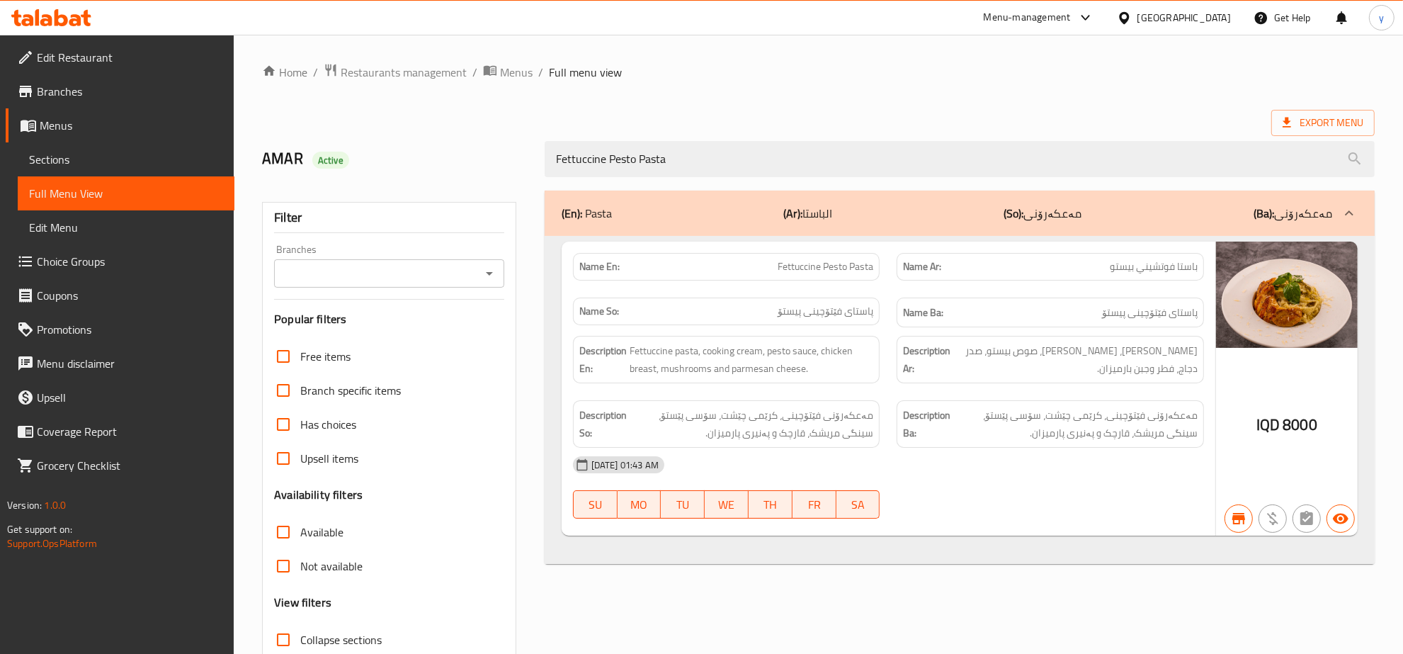
click at [489, 260] on div "Branches" at bounding box center [389, 273] width 230 height 28
type input "Fettuccine Pesto Pasta"
click at [503, 269] on div "Branches" at bounding box center [389, 273] width 230 height 28
click at [479, 278] on button "Open" at bounding box center [489, 273] width 20 height 20
click at [439, 334] on li "Mi9, Nawroz" at bounding box center [389, 334] width 229 height 25
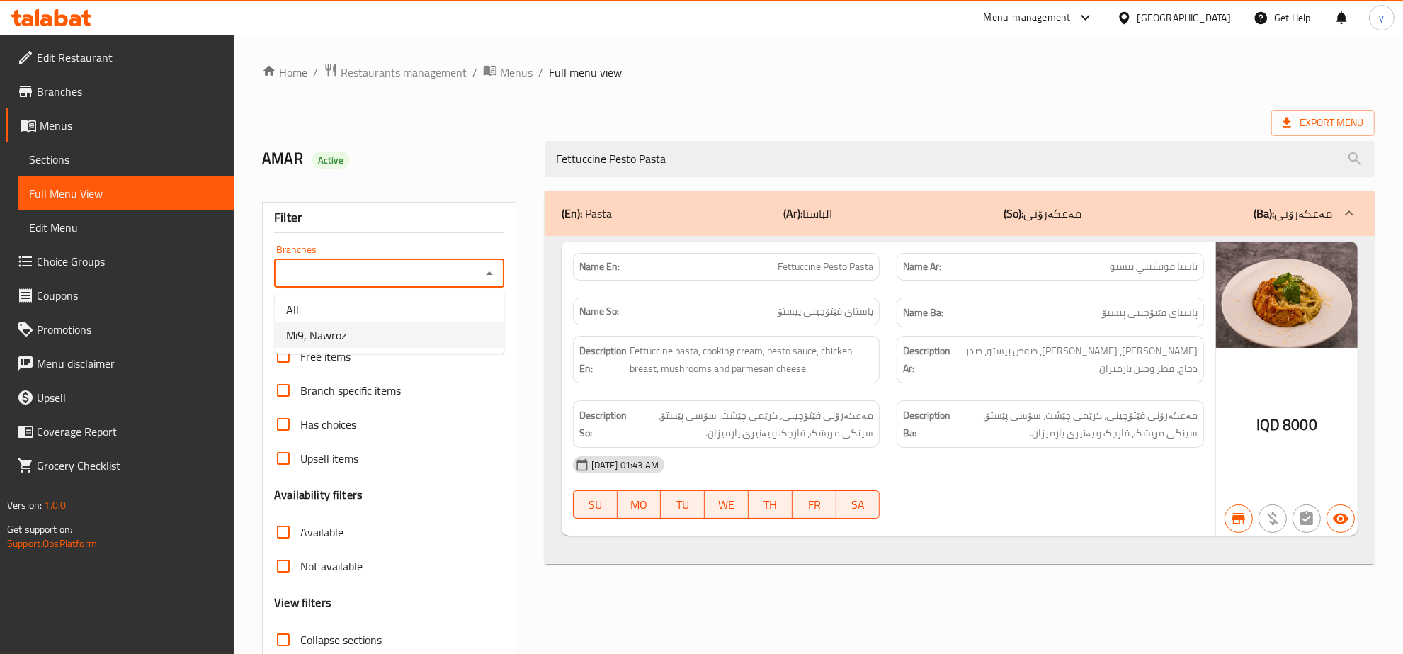
type input "Mi9, Nawroz"
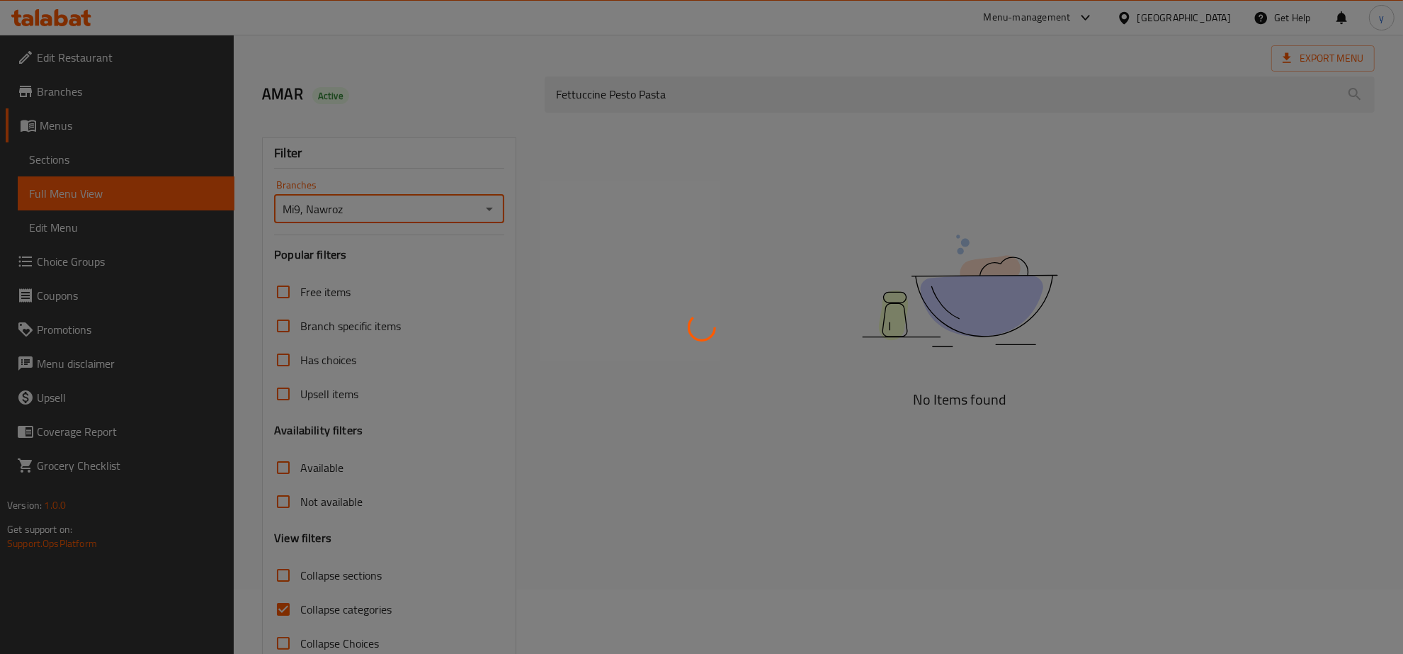
scroll to position [100, 0]
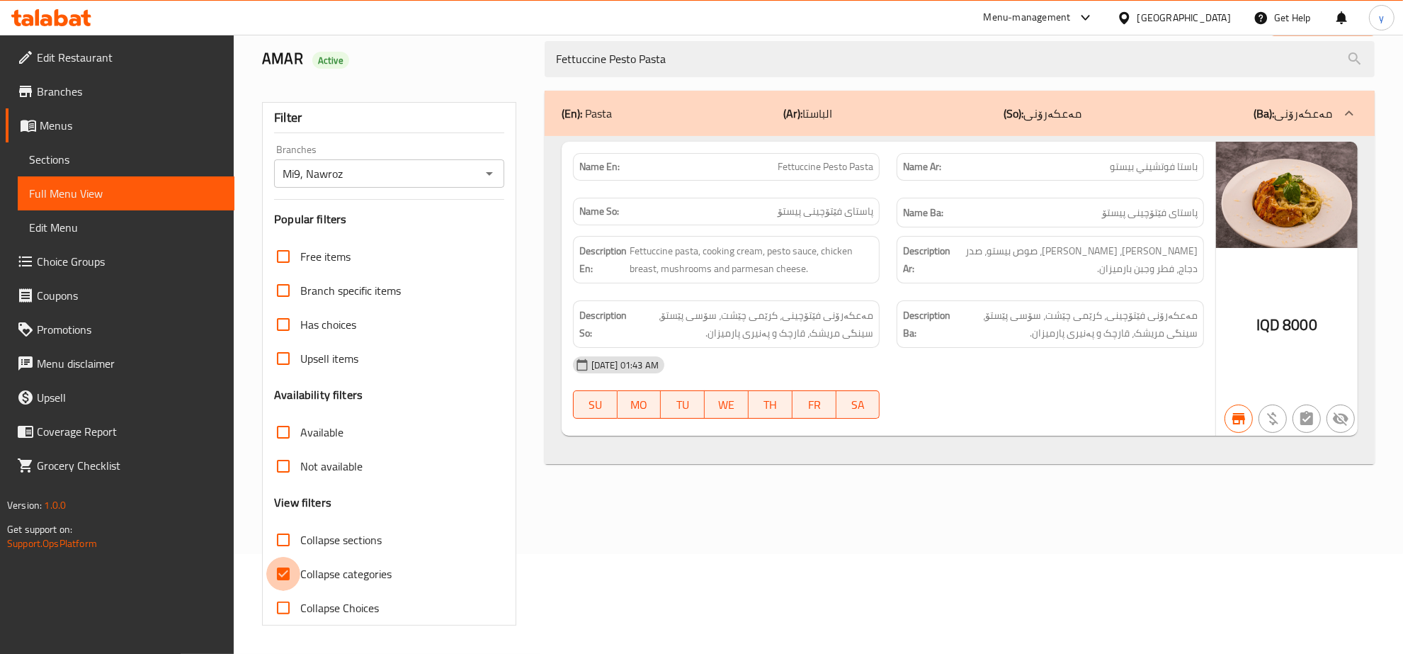
click at [287, 578] on input "Collapse categories" at bounding box center [283, 574] width 34 height 34
checkbox input "false"
